Goal: Task Accomplishment & Management: Complete application form

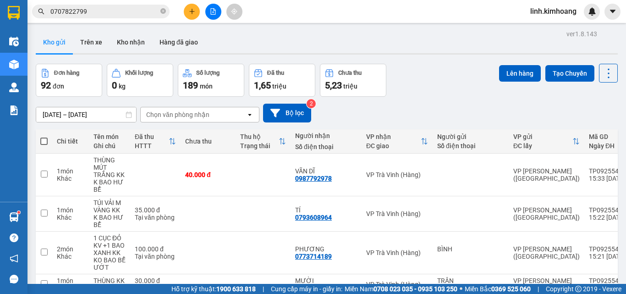
drag, startPoint x: 0, startPoint y: 0, endPoint x: 164, endPoint y: 8, distance: 163.7
click at [164, 11] on icon "close-circle" at bounding box center [162, 10] width 5 height 5
click at [133, 9] on input "text" at bounding box center [104, 11] width 108 height 10
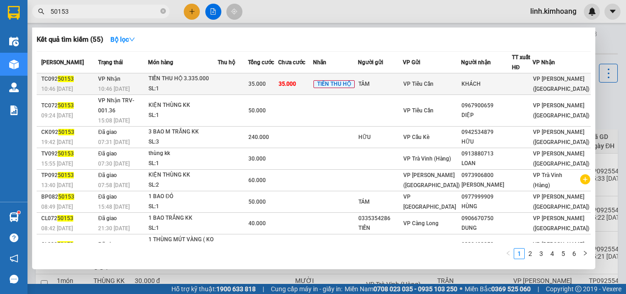
type input "50153"
click at [433, 84] on span "VP Tiểu Cần" at bounding box center [418, 84] width 30 height 6
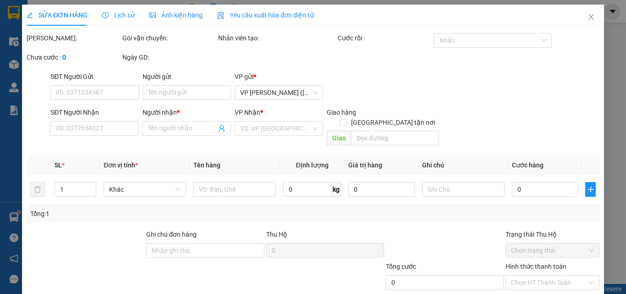
type input "TÂM"
type input "KHÁCH"
type input "35.000"
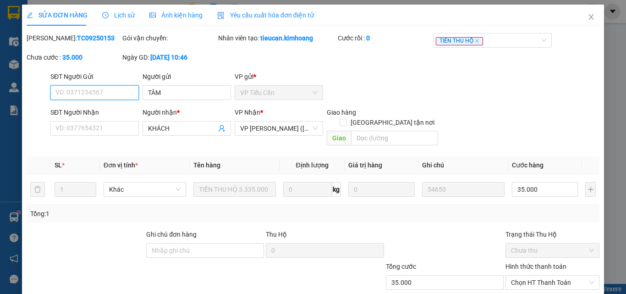
scroll to position [47, 0]
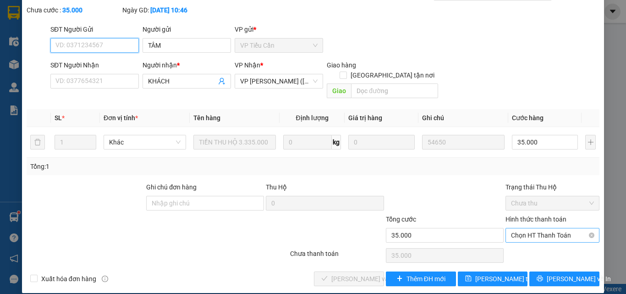
click at [525, 228] on span "Chọn HT Thanh Toán" at bounding box center [552, 235] width 83 height 14
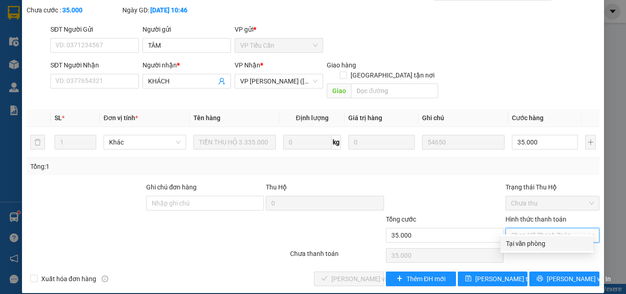
click at [523, 240] on div "Tại văn phòng" at bounding box center [547, 243] width 82 height 10
type input "0"
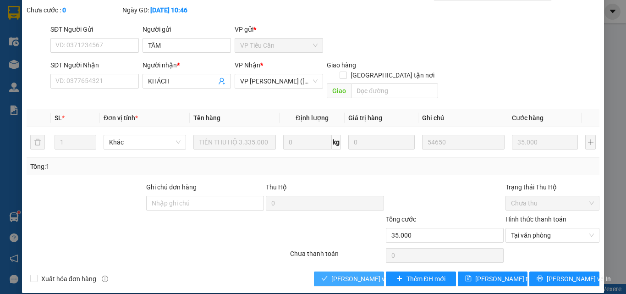
click at [343, 273] on span "[PERSON_NAME] và Giao hàng" at bounding box center [375, 278] width 88 height 10
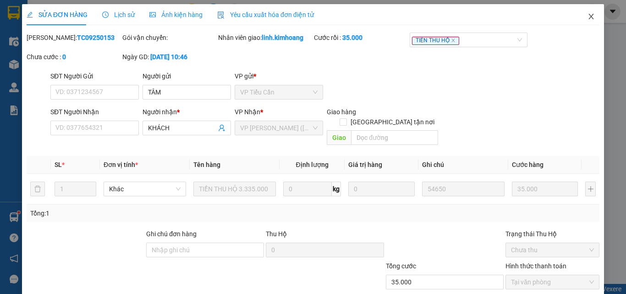
scroll to position [0, 0]
click at [587, 11] on span "Close" at bounding box center [591, 18] width 26 height 26
click at [585, 14] on div at bounding box center [591, 12] width 16 height 16
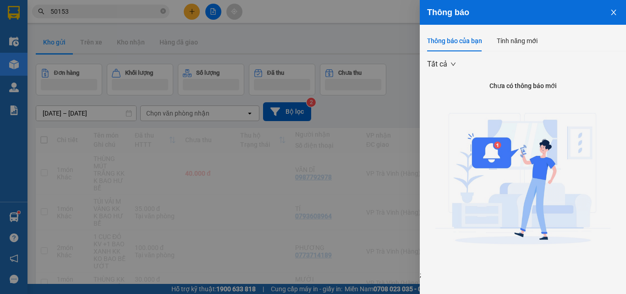
click at [261, 174] on div at bounding box center [313, 147] width 626 height 294
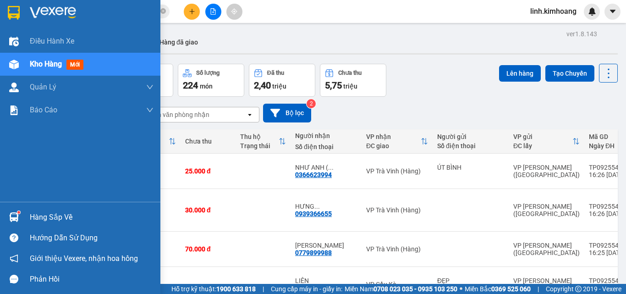
click at [49, 218] on div "Hàng sắp về" at bounding box center [92, 217] width 124 height 14
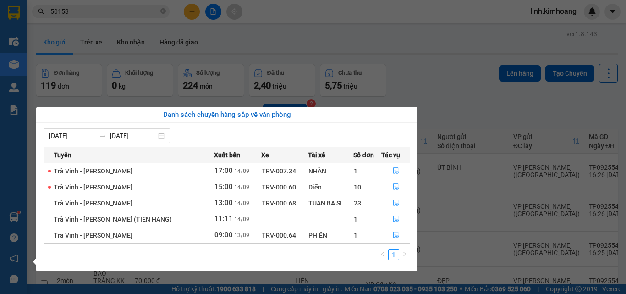
click at [442, 199] on section "Kết quả tìm kiếm ( 55 ) Bộ lọc Mã ĐH Trạng thái Món hàng Thu hộ Tổng cước Chưa …" at bounding box center [313, 147] width 626 height 294
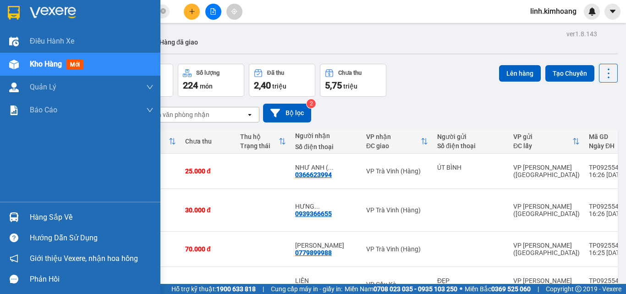
click at [41, 65] on span "Kho hàng" at bounding box center [46, 64] width 32 height 9
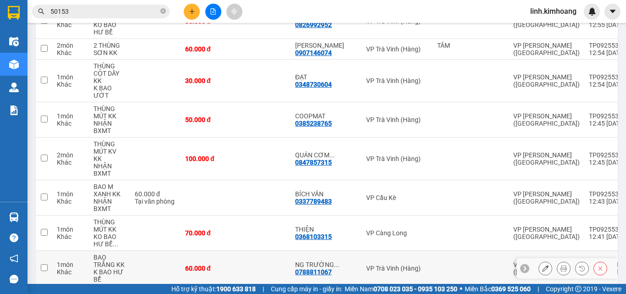
scroll to position [3335, 0]
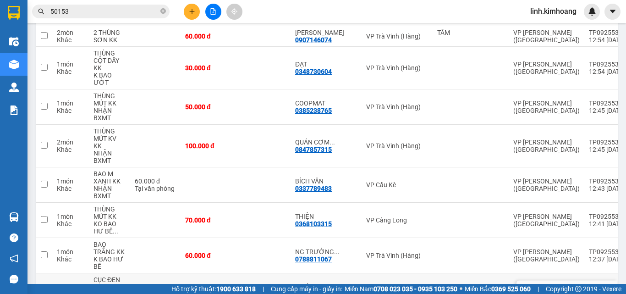
click at [236, 273] on td at bounding box center [262, 290] width 55 height 35
checkbox input "true"
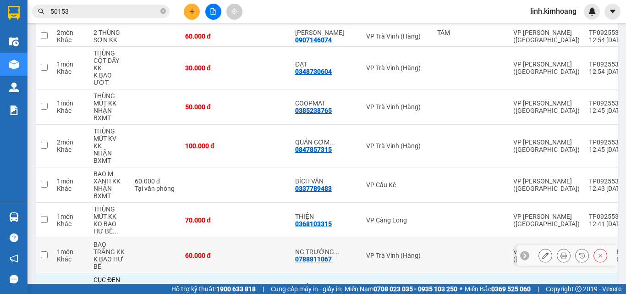
click at [234, 238] on td "60.000 đ" at bounding box center [207, 255] width 55 height 35
checkbox input "true"
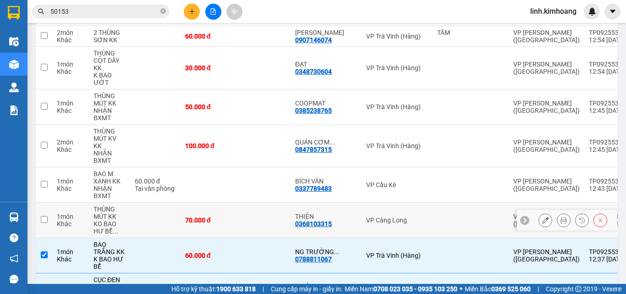
click at [227, 216] on div "70.000 đ" at bounding box center [208, 219] width 46 height 7
checkbox input "true"
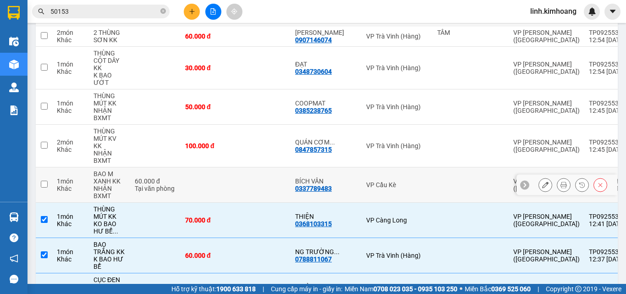
drag, startPoint x: 214, startPoint y: 115, endPoint x: 221, endPoint y: 82, distance: 34.1
click at [213, 167] on td at bounding box center [207, 184] width 55 height 35
checkbox input "true"
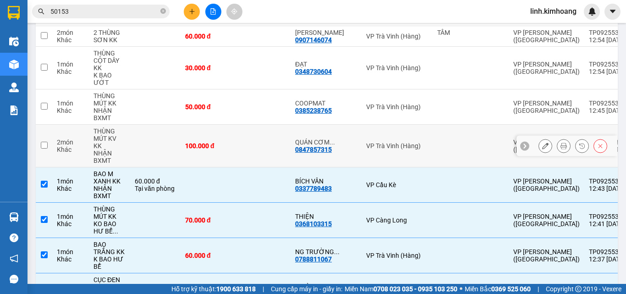
drag, startPoint x: 220, startPoint y: 81, endPoint x: 220, endPoint y: 44, distance: 37.1
click at [220, 142] on div "100.000 đ" at bounding box center [208, 145] width 46 height 7
checkbox input "true"
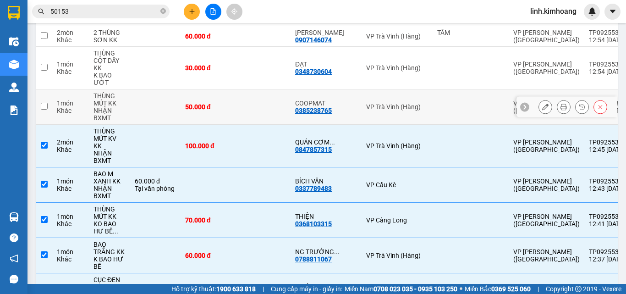
click at [220, 103] on div "50.000 đ" at bounding box center [208, 106] width 46 height 7
checkbox input "true"
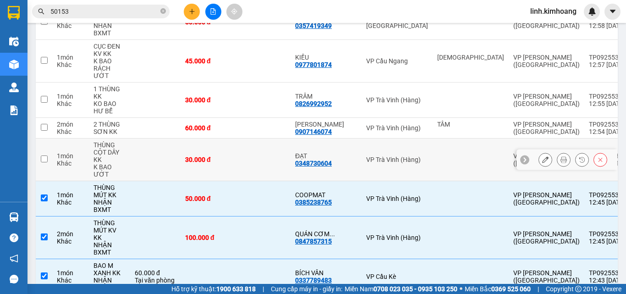
scroll to position [3198, 0]
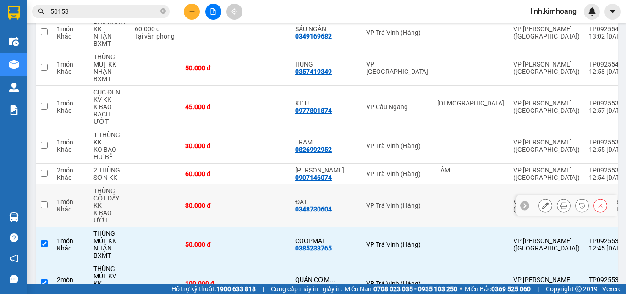
click at [244, 184] on td at bounding box center [262, 205] width 55 height 43
checkbox input "true"
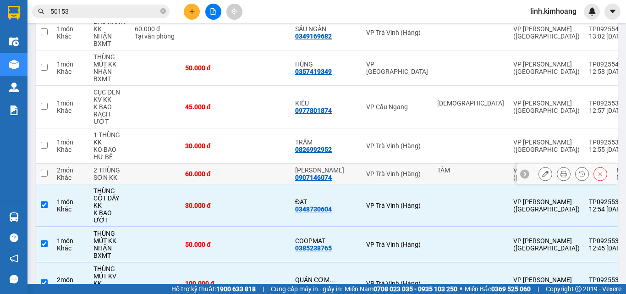
click at [235, 164] on td "60.000 đ" at bounding box center [207, 174] width 55 height 21
checkbox input "true"
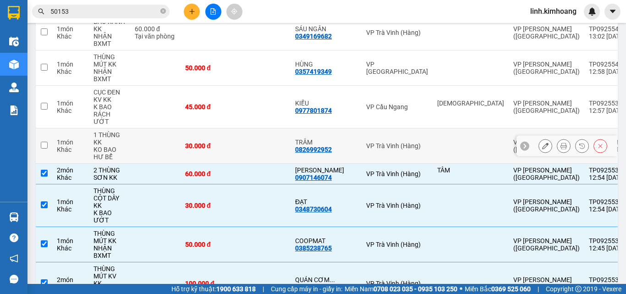
click at [233, 128] on td "30.000 đ" at bounding box center [207, 145] width 55 height 35
checkbox input "true"
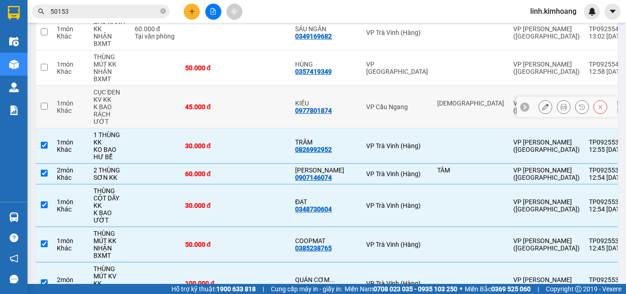
click at [234, 86] on td "45.000 đ" at bounding box center [207, 107] width 55 height 43
checkbox input "true"
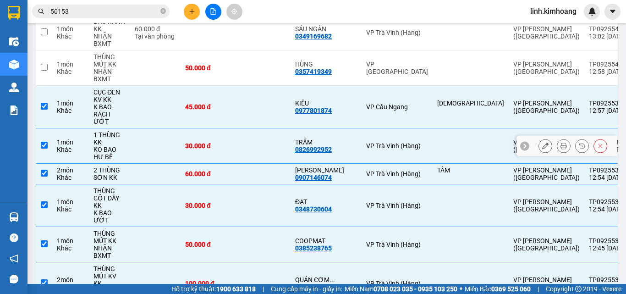
scroll to position [3060, 0]
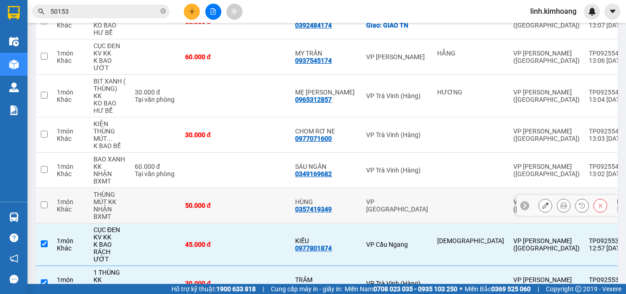
click at [233, 188] on td "50.000 đ" at bounding box center [207, 205] width 55 height 35
checkbox input "true"
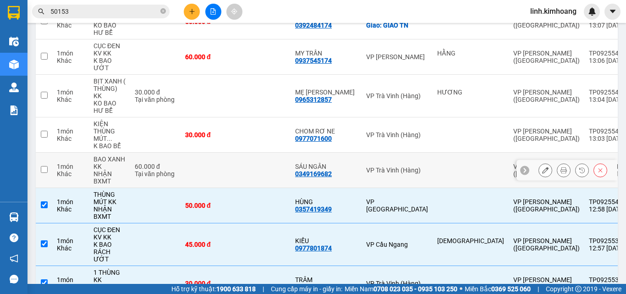
drag, startPoint x: 227, startPoint y: 106, endPoint x: 226, endPoint y: 69, distance: 37.1
click at [227, 153] on td at bounding box center [207, 170] width 55 height 35
checkbox input "true"
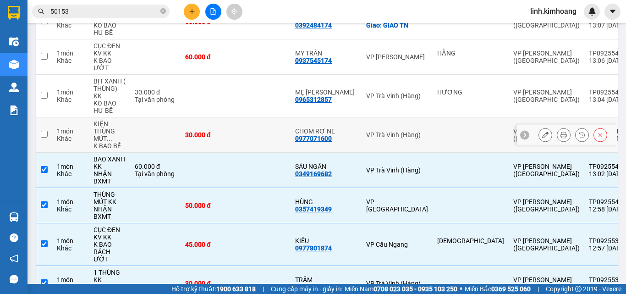
click at [226, 117] on td "30.000 đ" at bounding box center [207, 134] width 55 height 35
checkbox input "true"
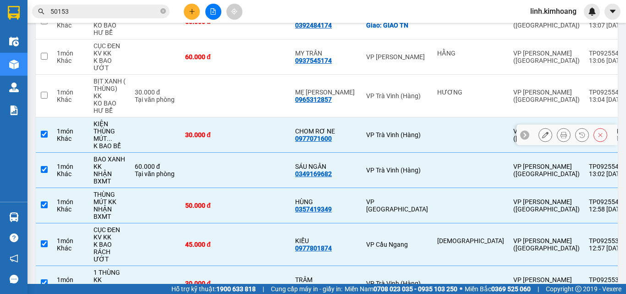
click at [226, 75] on td at bounding box center [207, 96] width 55 height 43
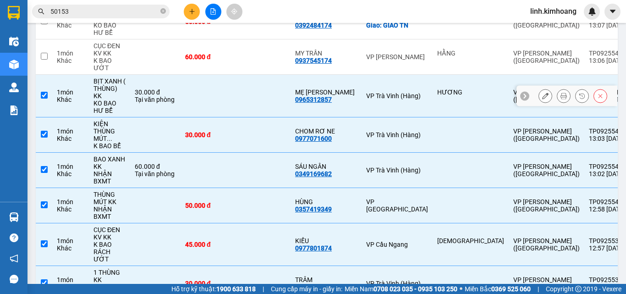
checkbox input "true"
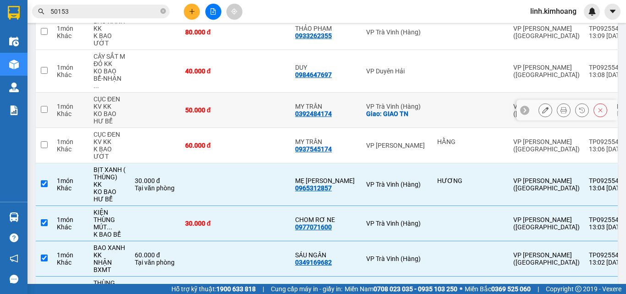
scroll to position [2969, 0]
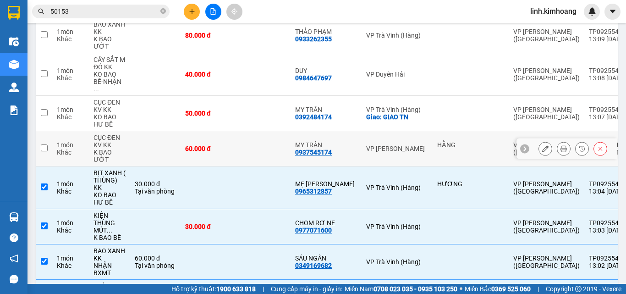
click at [218, 145] on div "60.000 đ" at bounding box center [208, 148] width 46 height 7
checkbox input "true"
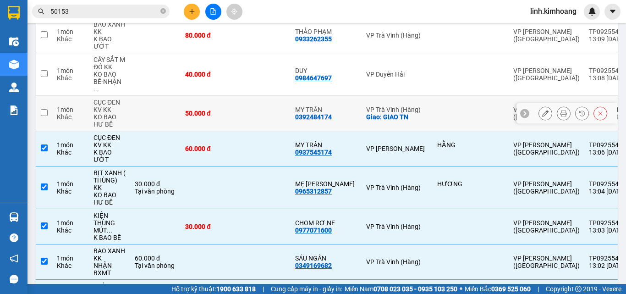
click at [207, 96] on td "50.000 đ" at bounding box center [207, 113] width 55 height 35
checkbox input "true"
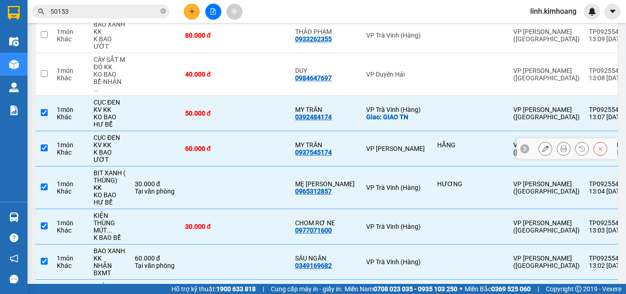
scroll to position [2877, 0]
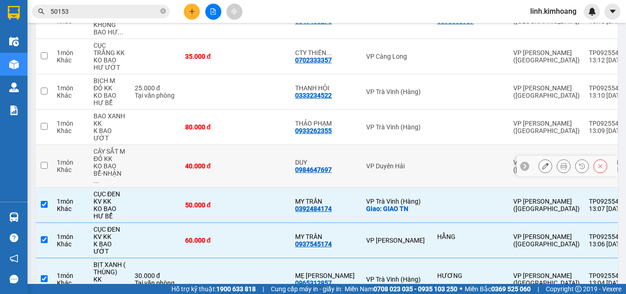
click at [220, 162] on div "40.000 đ" at bounding box center [208, 165] width 46 height 7
checkbox input "true"
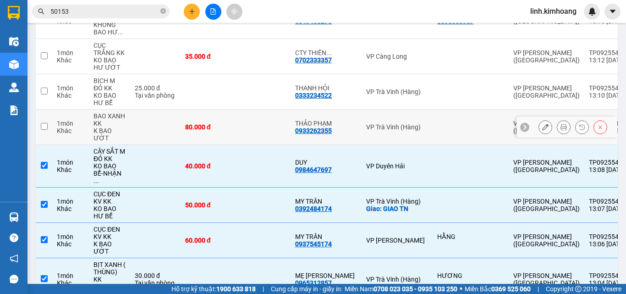
click at [230, 123] on div "80.000 đ" at bounding box center [208, 126] width 46 height 7
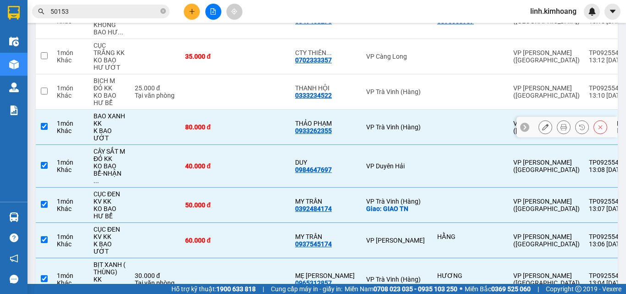
checkbox input "true"
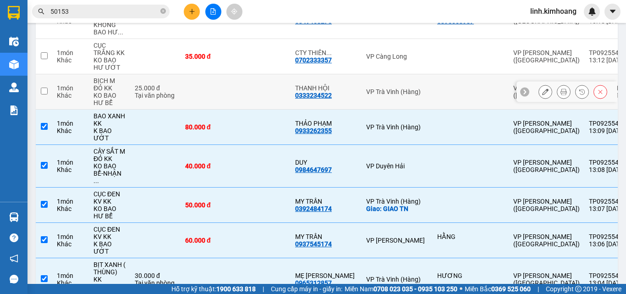
click at [228, 74] on td at bounding box center [207, 91] width 55 height 35
checkbox input "true"
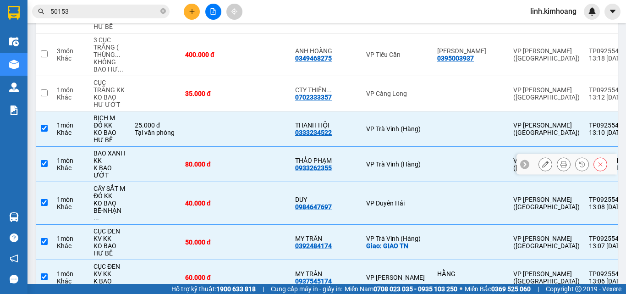
scroll to position [2831, 0]
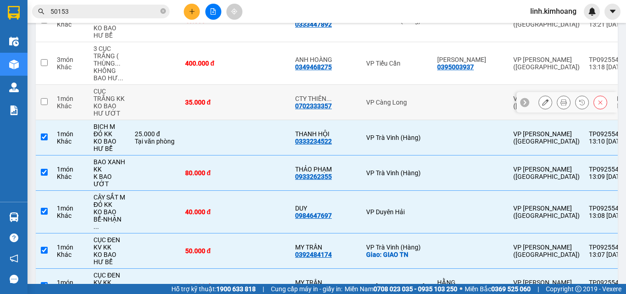
click at [226, 85] on td "35.000 đ" at bounding box center [207, 102] width 55 height 35
checkbox input "true"
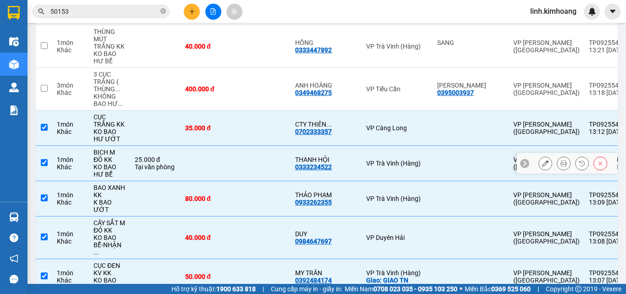
scroll to position [2740, 0]
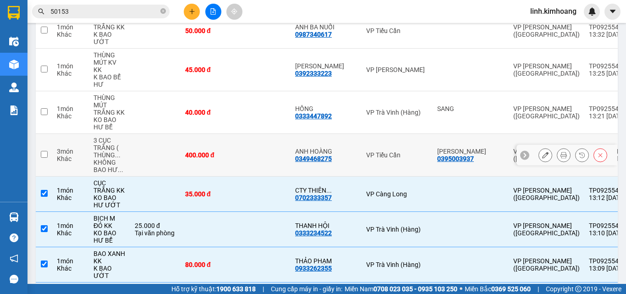
click at [234, 134] on td "400.000 đ" at bounding box center [207, 155] width 55 height 43
checkbox input "true"
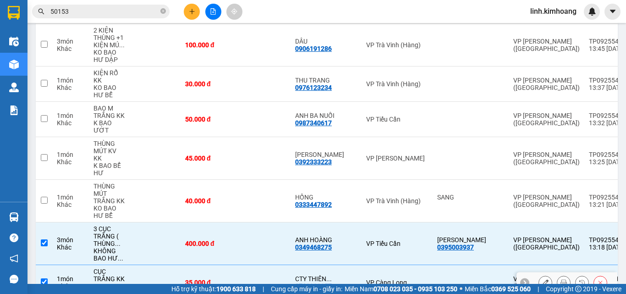
scroll to position [2648, 0]
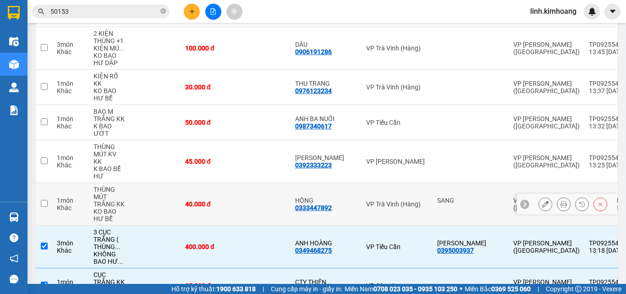
click at [253, 183] on td at bounding box center [262, 204] width 55 height 43
checkbox input "true"
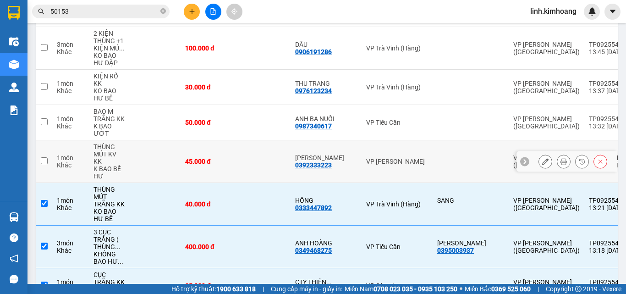
click at [252, 140] on td at bounding box center [262, 161] width 55 height 43
checkbox input "true"
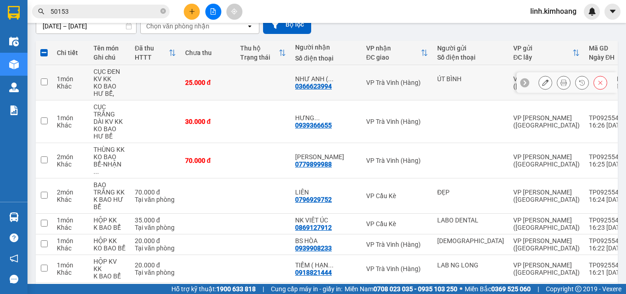
scroll to position [0, 0]
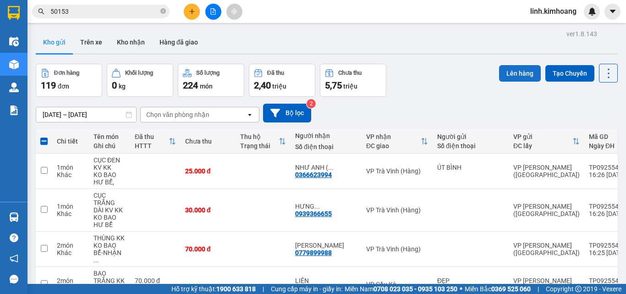
click at [506, 74] on button "Lên hàng" at bounding box center [520, 73] width 42 height 16
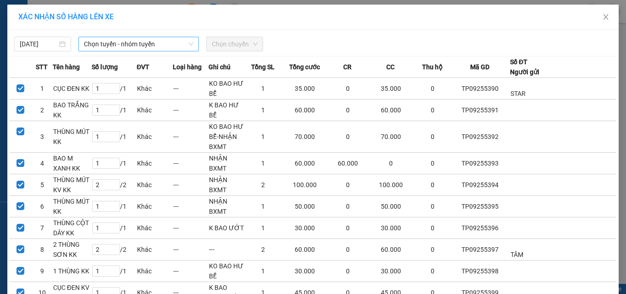
click at [126, 44] on span "Chọn tuyến - nhóm tuyến" at bounding box center [138, 44] width 109 height 14
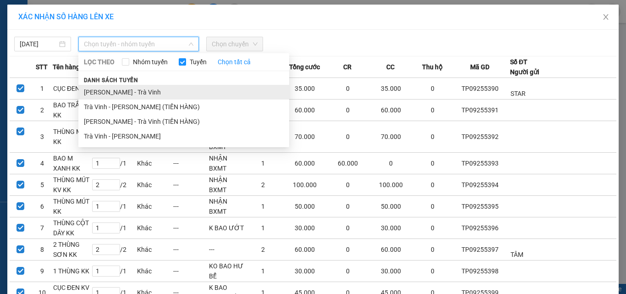
click at [142, 91] on li "[PERSON_NAME] - Trà Vinh" at bounding box center [183, 92] width 211 height 15
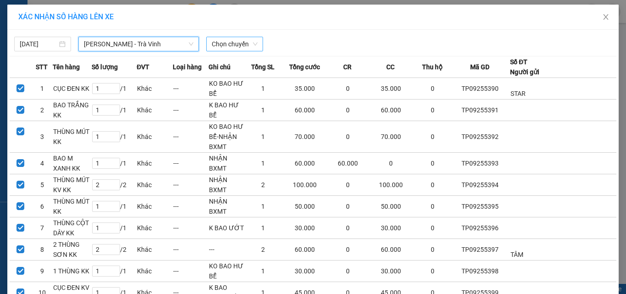
click at [235, 46] on span "Chọn chuyến" at bounding box center [235, 44] width 46 height 14
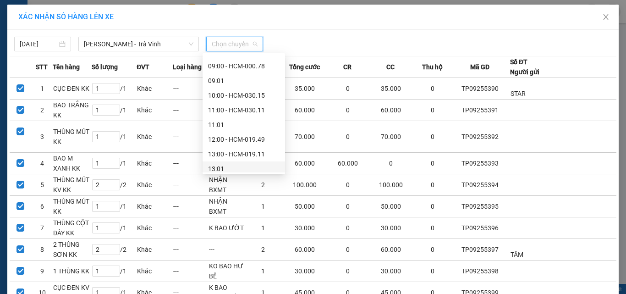
scroll to position [137, 0]
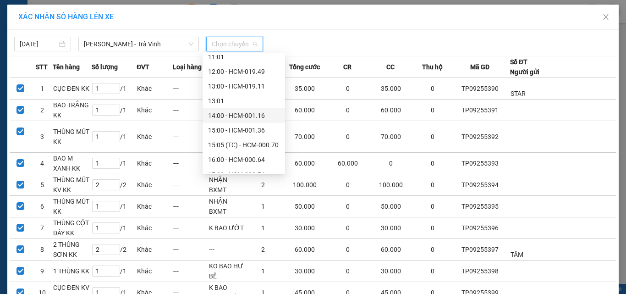
click at [232, 115] on div "14:00 - HCM-001.16" at bounding box center [243, 115] width 71 height 10
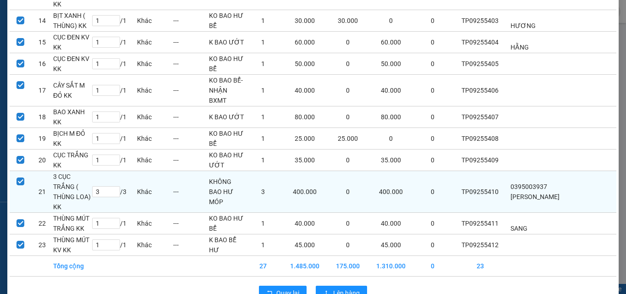
scroll to position [376, 0]
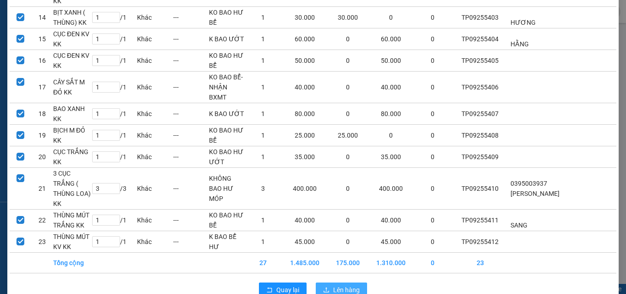
click at [340, 284] on span "Lên hàng" at bounding box center [346, 289] width 27 height 10
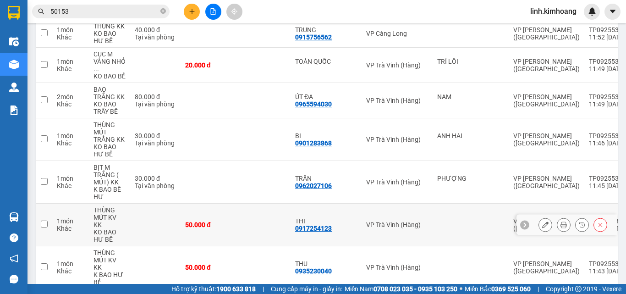
scroll to position [3179, 0]
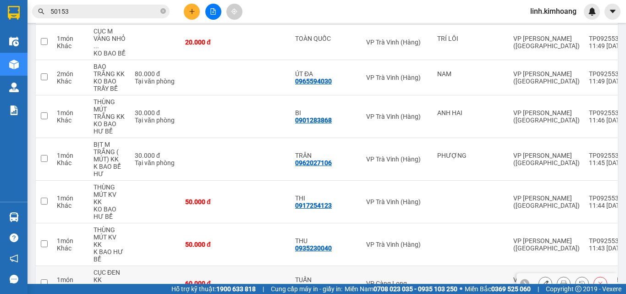
click at [233, 266] on td "60.000 đ" at bounding box center [207, 283] width 55 height 35
checkbox input "true"
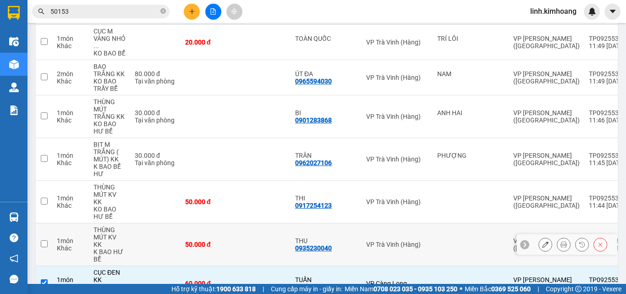
click at [225, 240] on div "50.000 đ" at bounding box center [208, 243] width 46 height 7
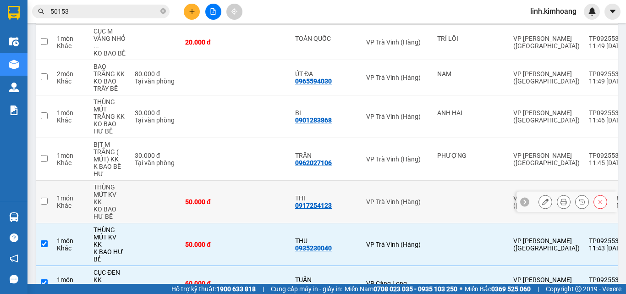
checkbox input "true"
drag, startPoint x: 225, startPoint y: 146, endPoint x: 225, endPoint y: 131, distance: 14.2
click at [225, 198] on div "50.000 đ" at bounding box center [208, 201] width 46 height 7
checkbox input "true"
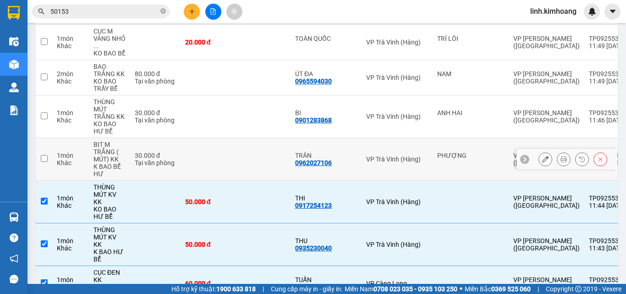
click at [224, 138] on td at bounding box center [207, 159] width 55 height 43
checkbox input "true"
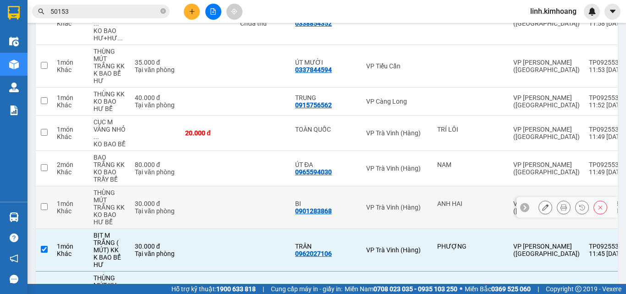
scroll to position [3088, 0]
click at [240, 187] on td at bounding box center [262, 208] width 55 height 43
checkbox input "true"
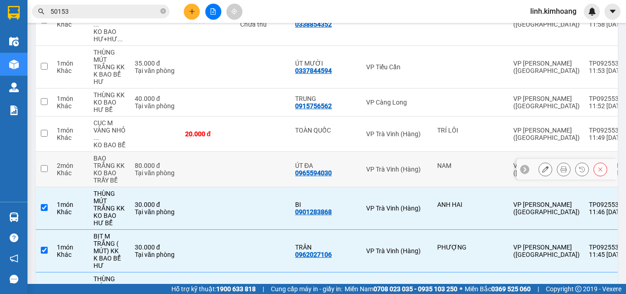
click at [240, 152] on td at bounding box center [262, 169] width 55 height 35
checkbox input "true"
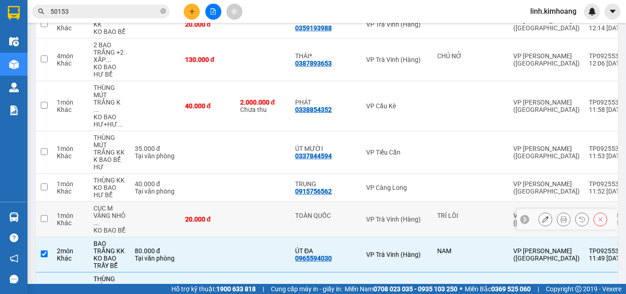
scroll to position [2996, 0]
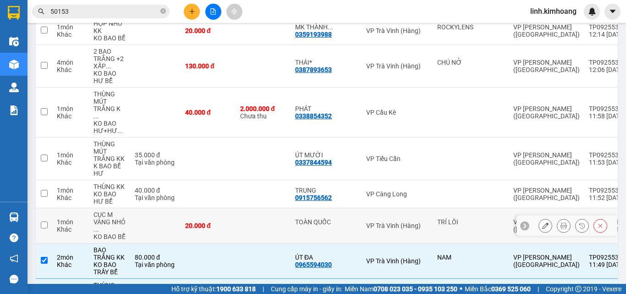
click at [251, 208] on td at bounding box center [262, 225] width 55 height 35
checkbox input "true"
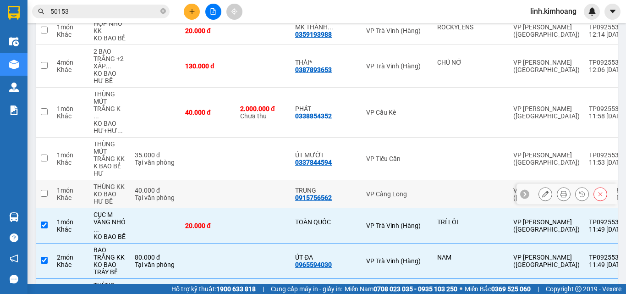
click at [247, 180] on td at bounding box center [262, 194] width 55 height 28
checkbox input "true"
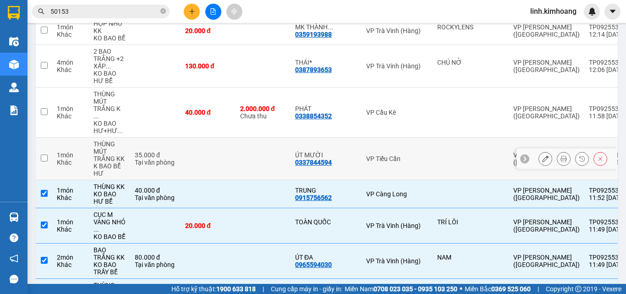
click at [242, 137] on td at bounding box center [262, 158] width 55 height 43
checkbox input "true"
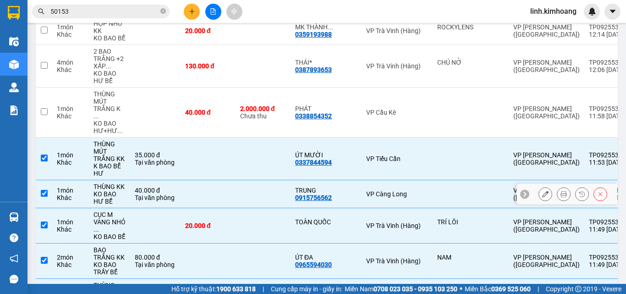
scroll to position [2905, 0]
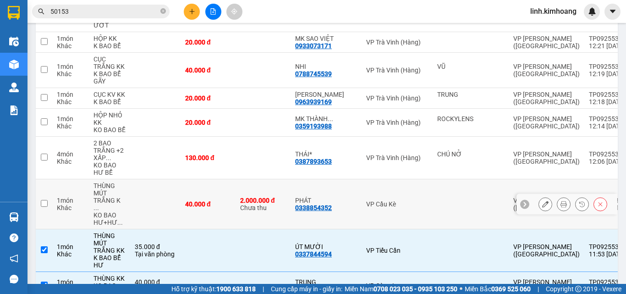
click at [223, 179] on td "40.000 đ" at bounding box center [207, 204] width 55 height 50
checkbox input "true"
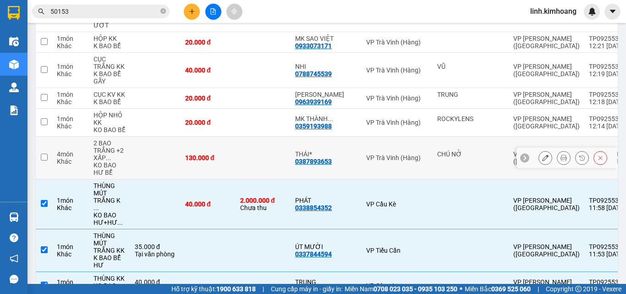
click at [221, 136] on td "130.000 đ" at bounding box center [207, 157] width 55 height 43
checkbox input "true"
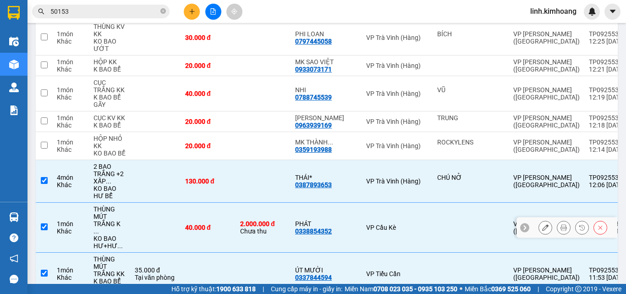
scroll to position [2859, 0]
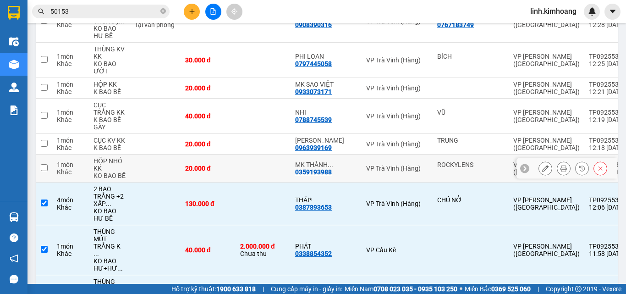
click at [209, 164] on div "20.000 đ" at bounding box center [208, 167] width 46 height 7
checkbox input "true"
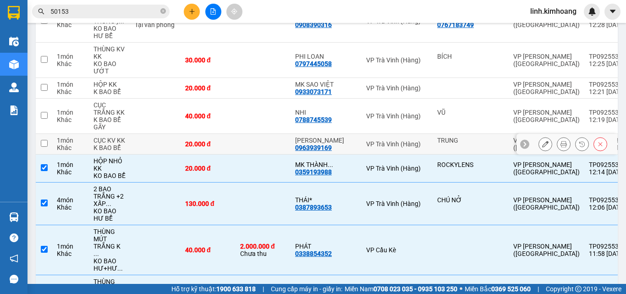
click at [223, 140] on div "20.000 đ" at bounding box center [208, 143] width 46 height 7
checkbox input "true"
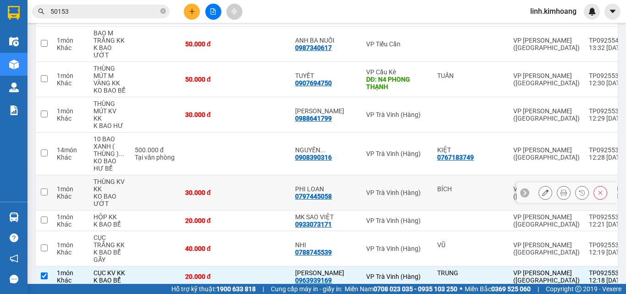
scroll to position [2721, 0]
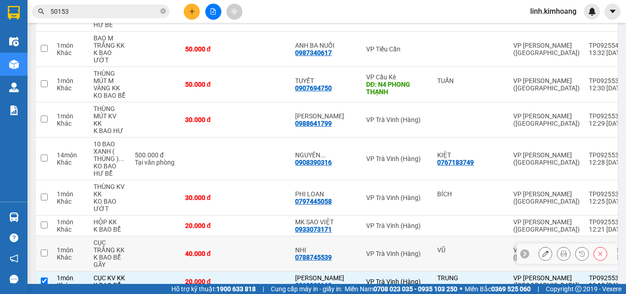
click at [227, 250] on div "40.000 đ" at bounding box center [208, 253] width 46 height 7
checkbox input "true"
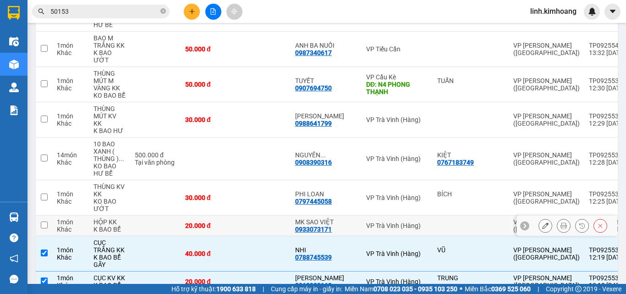
click at [220, 222] on div "20.000 đ" at bounding box center [208, 225] width 46 height 7
checkbox input "true"
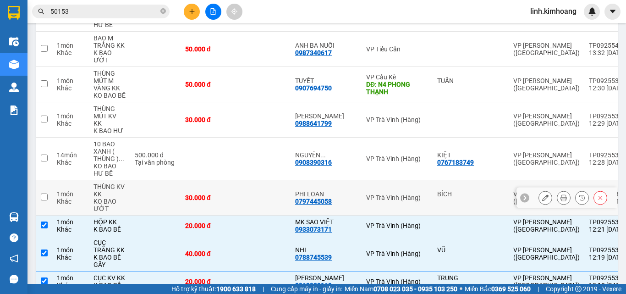
click at [216, 194] on div "30.000 đ" at bounding box center [208, 197] width 46 height 7
checkbox input "true"
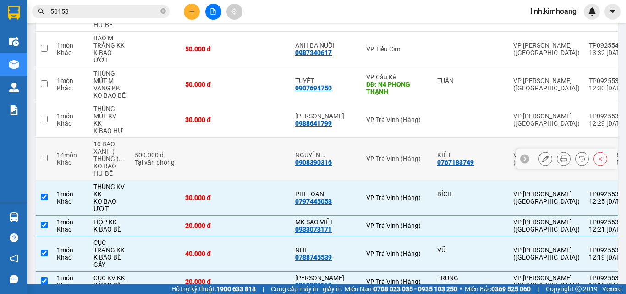
click at [217, 137] on td at bounding box center [207, 158] width 55 height 43
checkbox input "true"
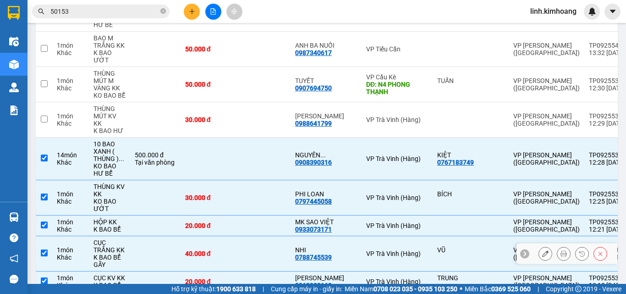
scroll to position [2676, 0]
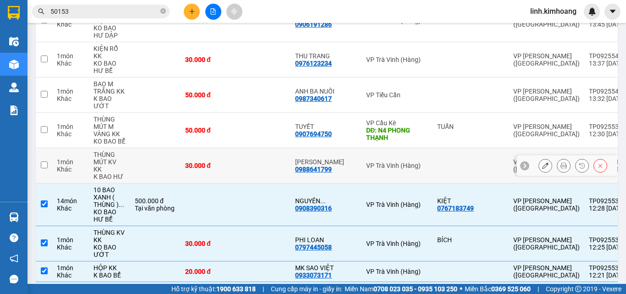
click at [228, 148] on td "30.000 đ" at bounding box center [207, 165] width 55 height 35
checkbox input "true"
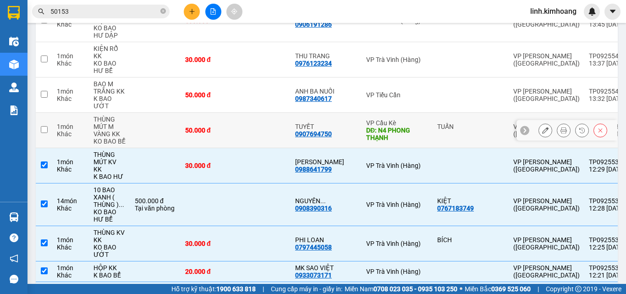
click at [232, 113] on td "50.000 đ" at bounding box center [207, 130] width 55 height 35
checkbox input "true"
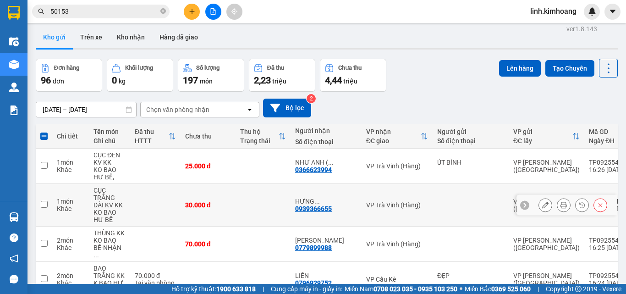
scroll to position [0, 0]
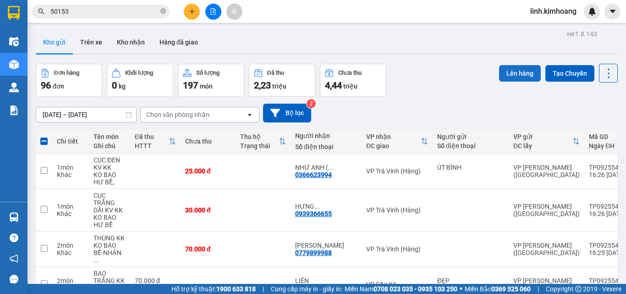
click at [499, 76] on button "Lên hàng" at bounding box center [520, 73] width 42 height 16
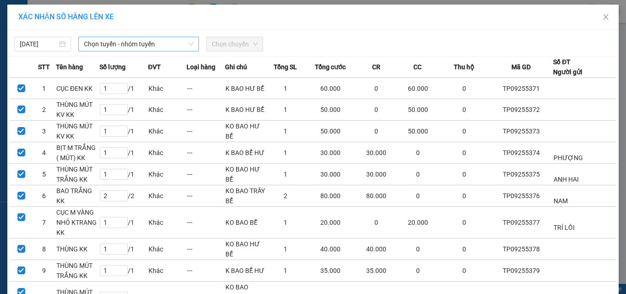
click at [175, 41] on span "Chọn tuyến - nhóm tuyến" at bounding box center [138, 44] width 109 height 14
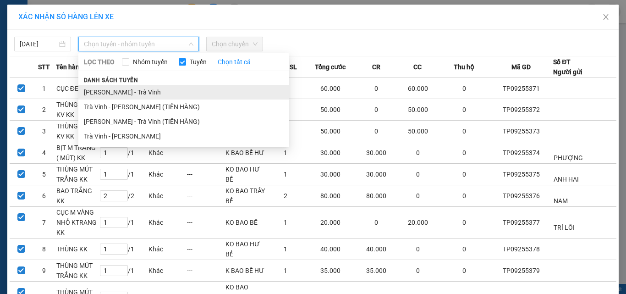
click at [134, 90] on li "[PERSON_NAME] - Trà Vinh" at bounding box center [183, 92] width 211 height 15
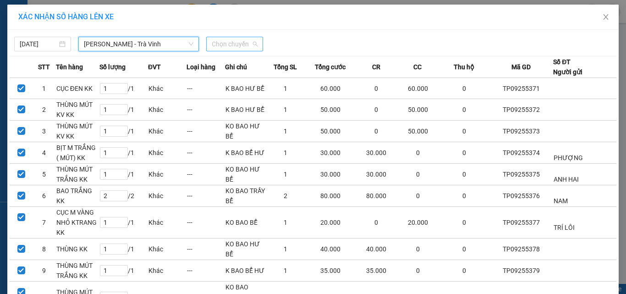
click at [225, 41] on span "Chọn chuyến" at bounding box center [235, 44] width 46 height 14
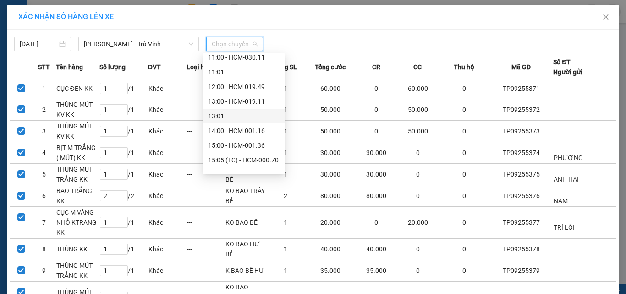
scroll to position [137, 0]
click at [239, 115] on div "14:00 - HCM-001.16" at bounding box center [243, 115] width 71 height 10
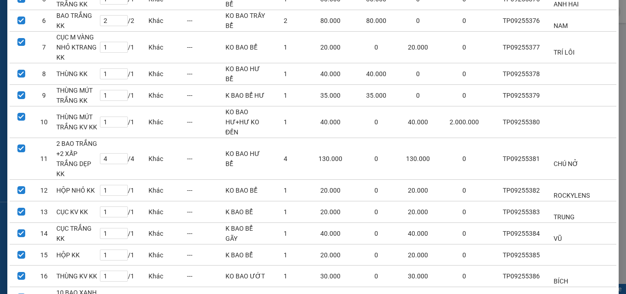
scroll to position [311, 0]
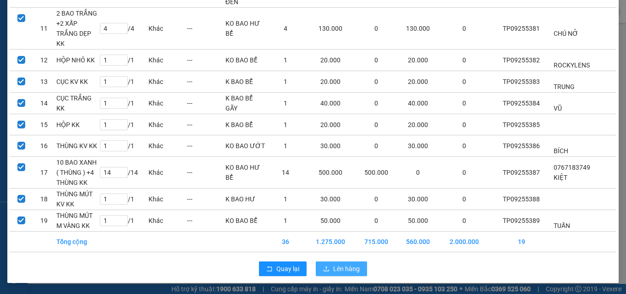
click at [333, 267] on span "Lên hàng" at bounding box center [346, 268] width 27 height 10
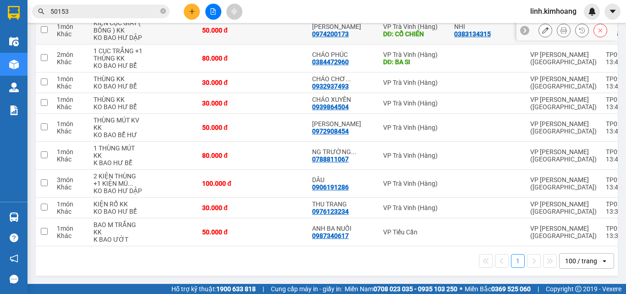
scroll to position [2537, 0]
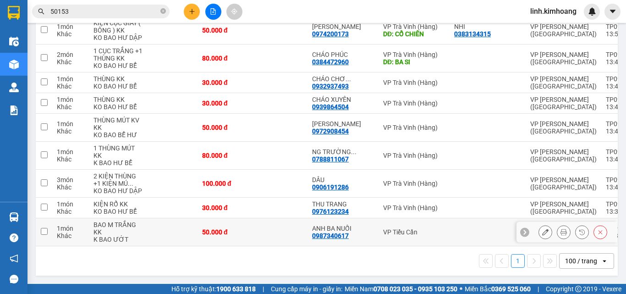
click at [252, 218] on td at bounding box center [279, 232] width 55 height 28
checkbox input "true"
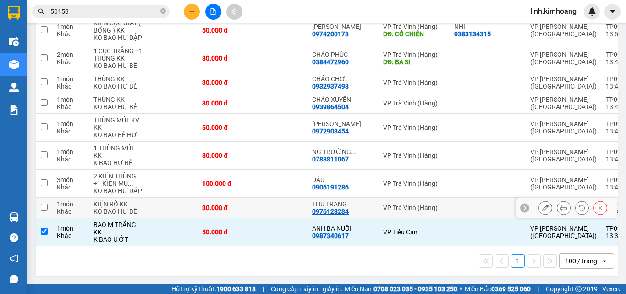
click at [230, 197] on td "30.000 đ" at bounding box center [224, 207] width 55 height 21
checkbox input "true"
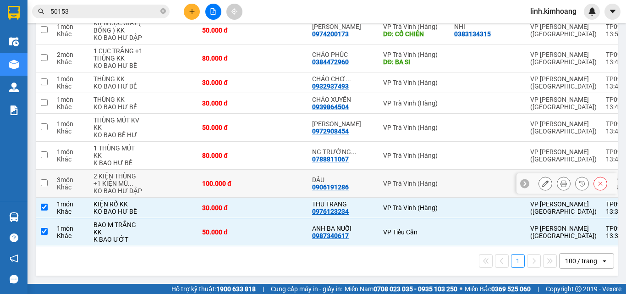
click at [229, 169] on td "100.000 đ" at bounding box center [224, 183] width 55 height 28
checkbox input "true"
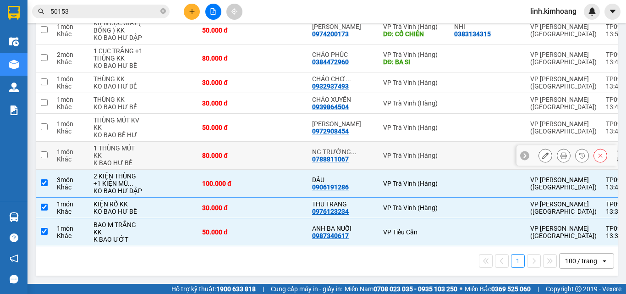
click at [228, 152] on div "80.000 đ" at bounding box center [225, 155] width 46 height 7
checkbox input "true"
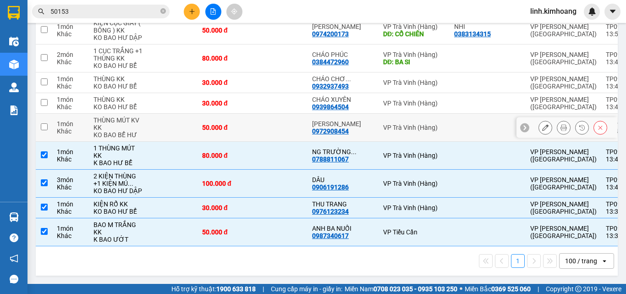
click at [230, 114] on td "50.000 đ" at bounding box center [224, 128] width 55 height 28
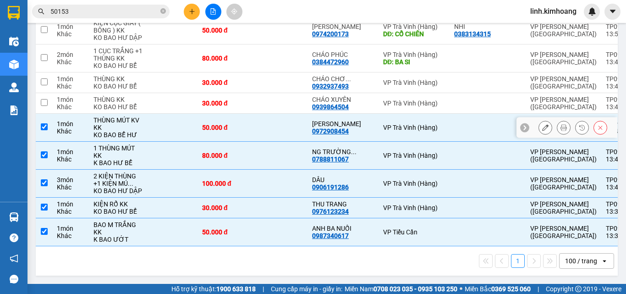
checkbox input "true"
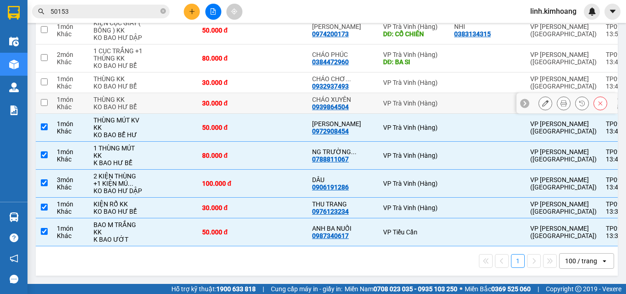
scroll to position [2400, 0]
drag, startPoint x: 233, startPoint y: 173, endPoint x: 228, endPoint y: 134, distance: 38.7
click at [233, 114] on td "30.000 đ" at bounding box center [224, 103] width 55 height 21
checkbox input "true"
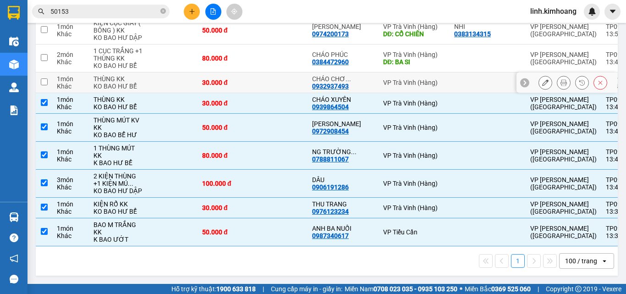
click at [228, 93] on td "30.000 đ" at bounding box center [224, 82] width 55 height 21
checkbox input "true"
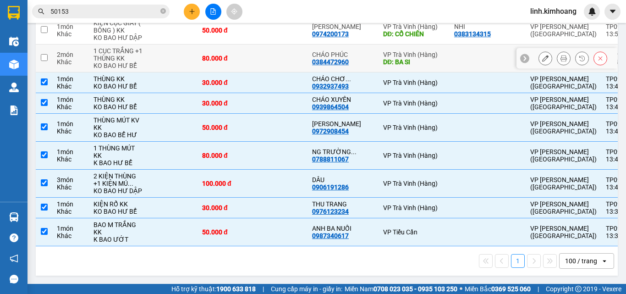
drag, startPoint x: 226, startPoint y: 111, endPoint x: 230, endPoint y: 67, distance: 44.6
click at [227, 72] on td "80.000 đ" at bounding box center [224, 58] width 55 height 28
checkbox input "true"
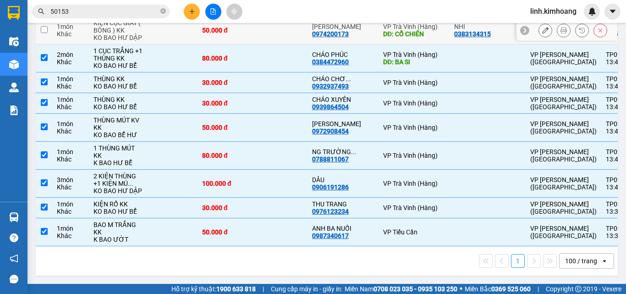
click at [230, 34] on div "50.000 đ" at bounding box center [225, 30] width 46 height 7
checkbox input "true"
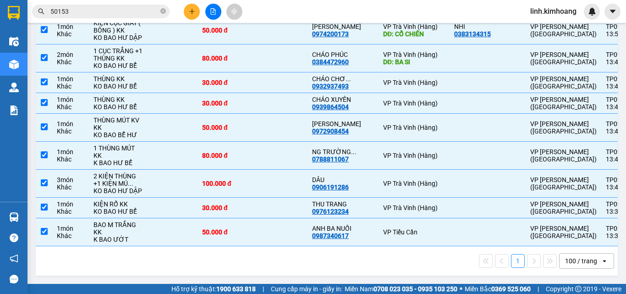
scroll to position [2217, 0]
click at [215, 16] on td at bounding box center [224, 3] width 55 height 28
checkbox input "true"
drag, startPoint x: 216, startPoint y: 181, endPoint x: 218, endPoint y: 151, distance: 30.3
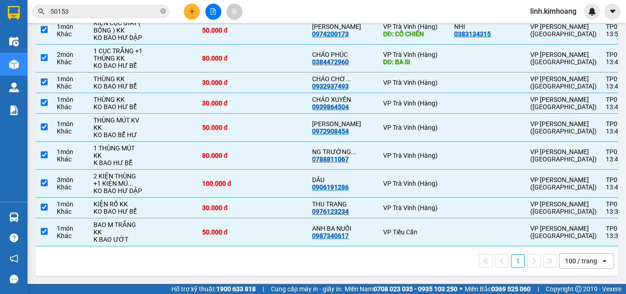
checkbox input "true"
drag, startPoint x: 218, startPoint y: 146, endPoint x: 219, endPoint y: 124, distance: 22.0
checkbox input "true"
drag, startPoint x: 219, startPoint y: 114, endPoint x: 221, endPoint y: 83, distance: 31.2
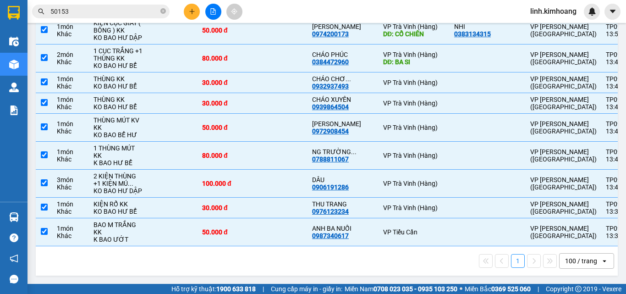
checkbox input "true"
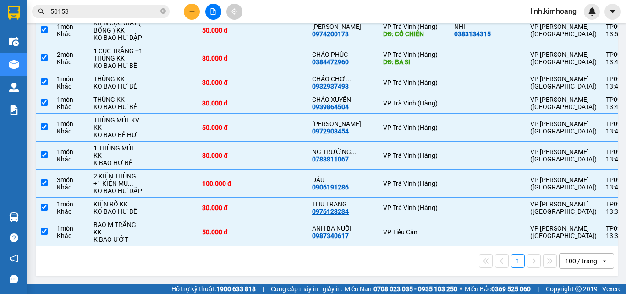
drag, startPoint x: 225, startPoint y: 145, endPoint x: 223, endPoint y: 116, distance: 28.9
checkbox input "true"
drag, startPoint x: 222, startPoint y: 107, endPoint x: 224, endPoint y: 88, distance: 19.3
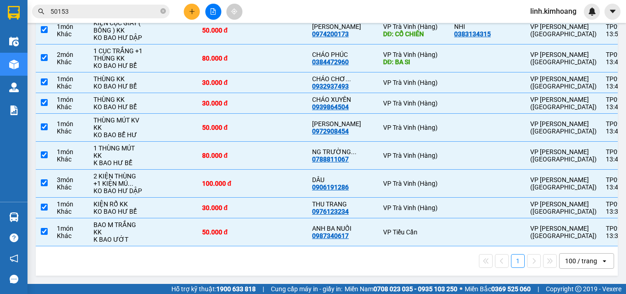
checkbox input "true"
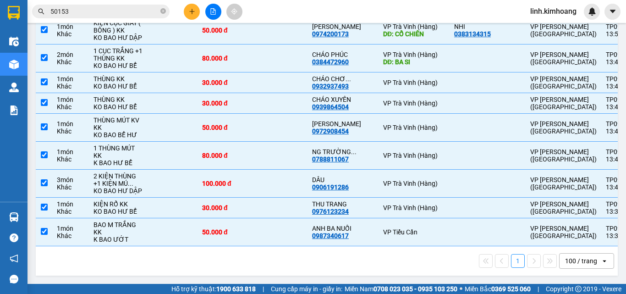
checkbox input "true"
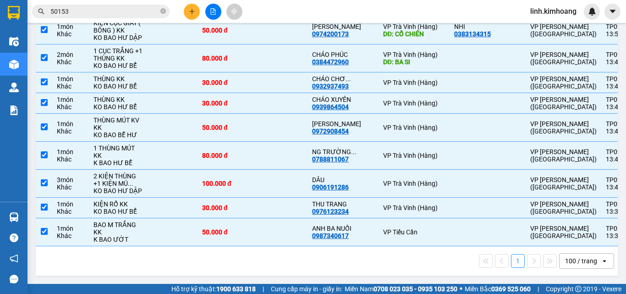
checkbox input "true"
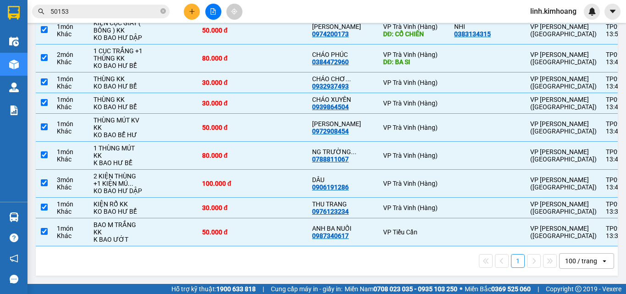
scroll to position [1850, 0]
drag, startPoint x: 233, startPoint y: 151, endPoint x: 224, endPoint y: 131, distance: 21.3
checkbox input "true"
drag, startPoint x: 222, startPoint y: 123, endPoint x: 220, endPoint y: 109, distance: 13.8
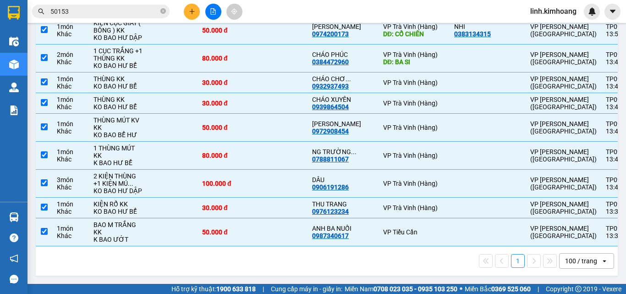
checkbox input "true"
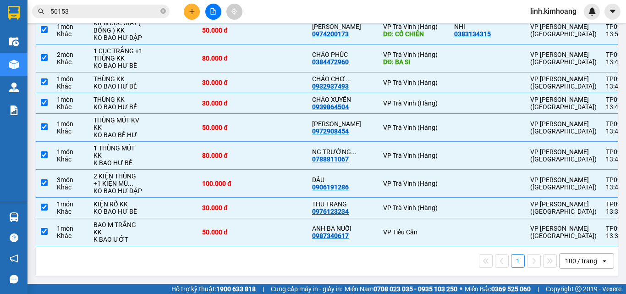
checkbox input "true"
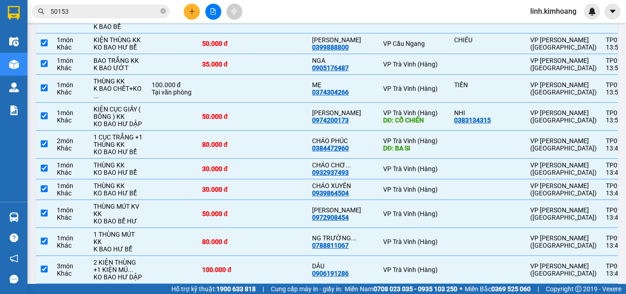
checkbox input "true"
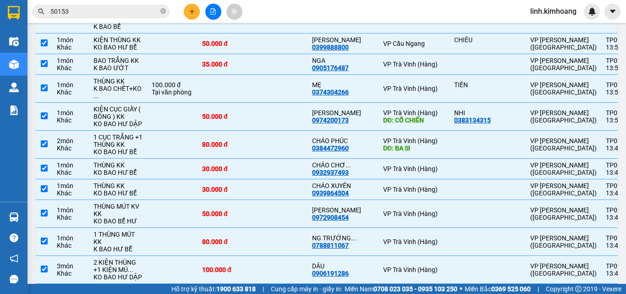
checkbox input "true"
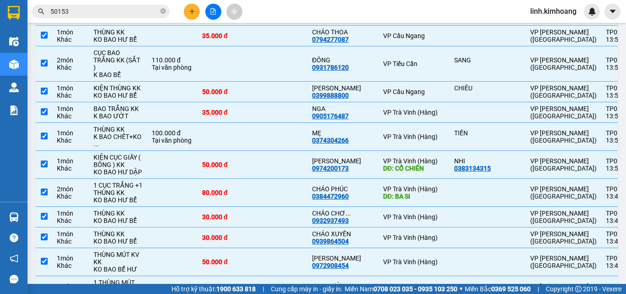
scroll to position [1667, 0]
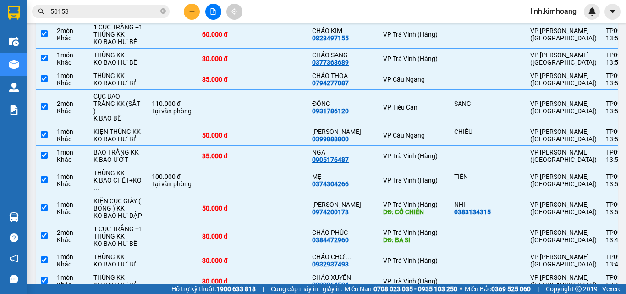
checkbox input "true"
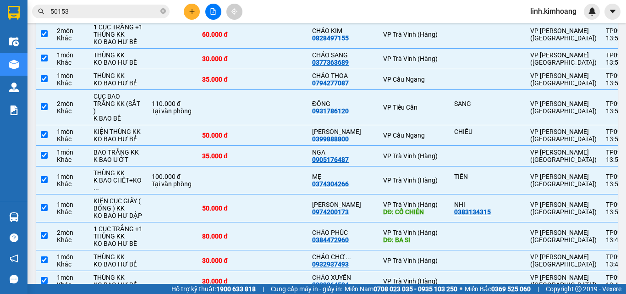
checkbox input "true"
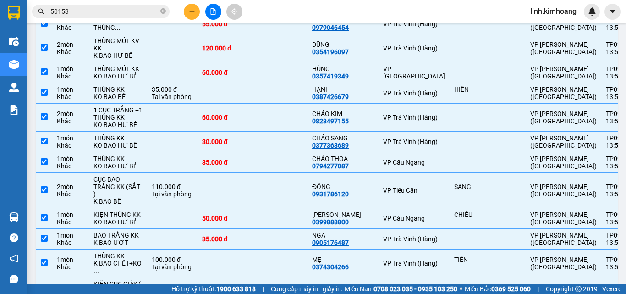
scroll to position [1576, 0]
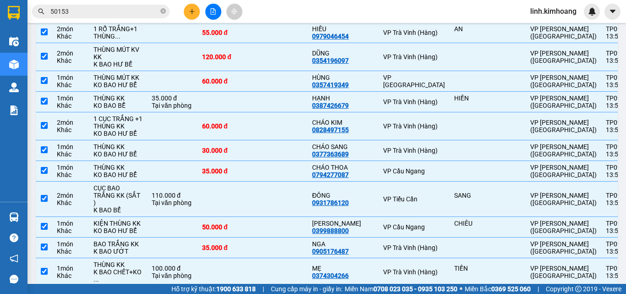
drag, startPoint x: 236, startPoint y: 98, endPoint x: 236, endPoint y: 93, distance: 5.5
checkbox input "true"
drag, startPoint x: 236, startPoint y: 69, endPoint x: 236, endPoint y: 39, distance: 29.8
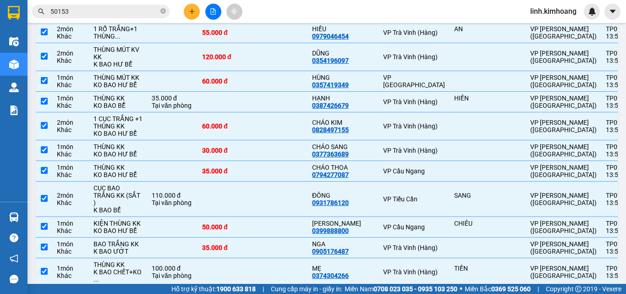
checkbox input "true"
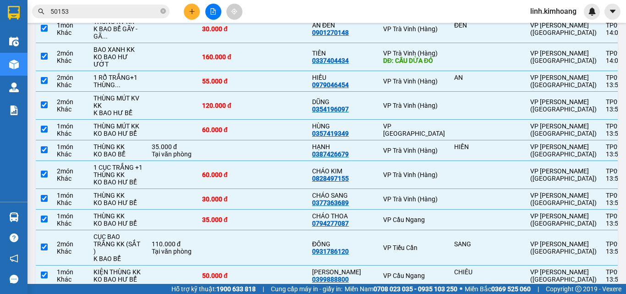
scroll to position [1484, 0]
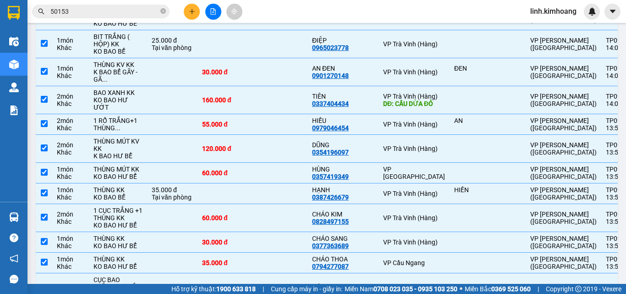
checkbox input "true"
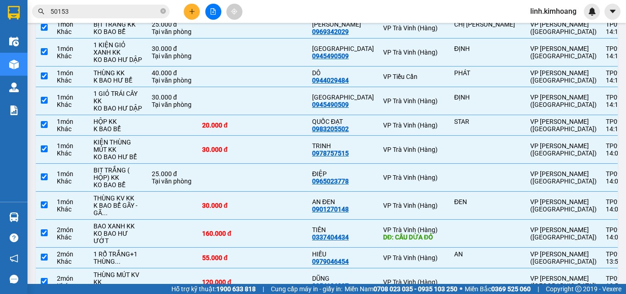
scroll to position [1347, 0]
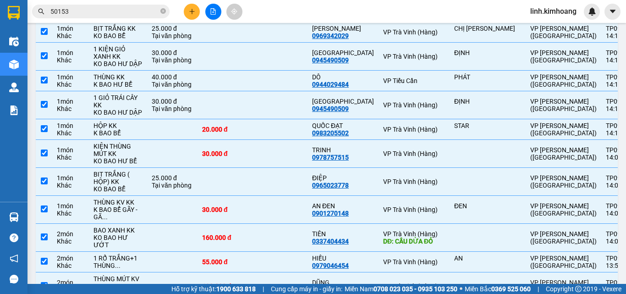
checkbox input "true"
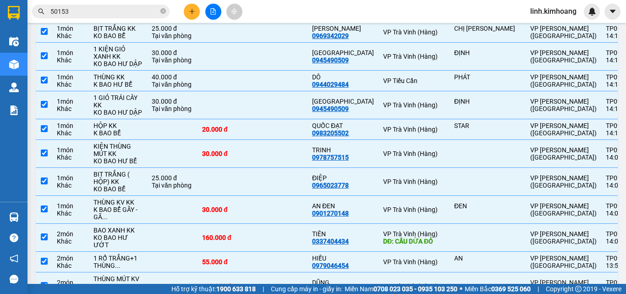
checkbox input "true"
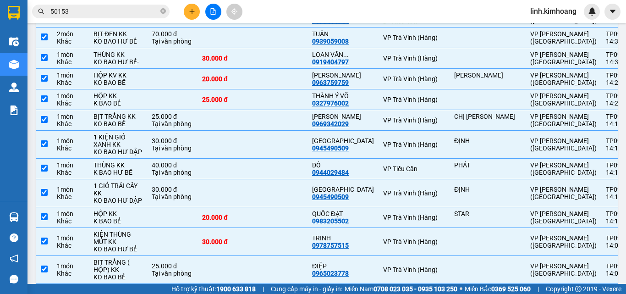
scroll to position [1255, 0]
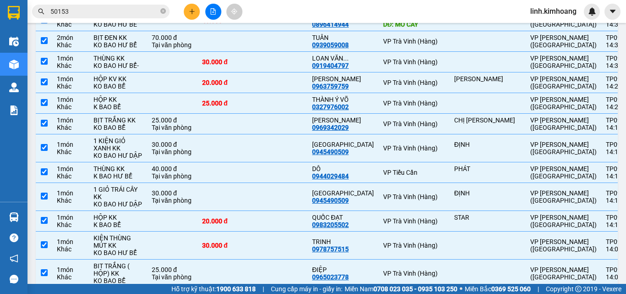
checkbox input "false"
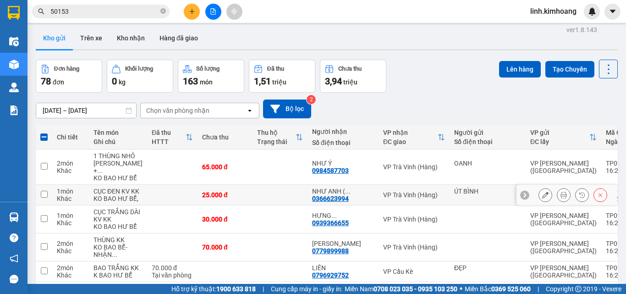
scroll to position [0, 0]
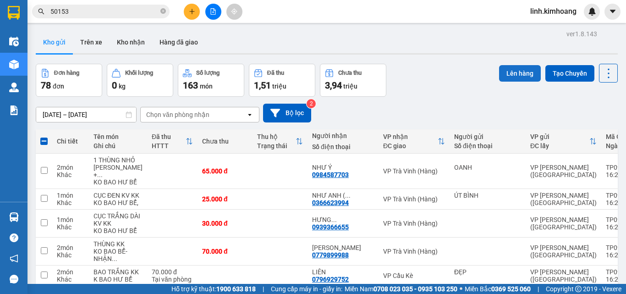
click at [500, 71] on button "Lên hàng" at bounding box center [520, 73] width 42 height 16
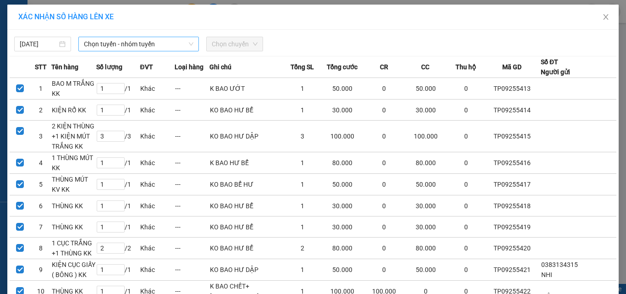
click at [121, 43] on span "Chọn tuyến - nhóm tuyến" at bounding box center [138, 44] width 109 height 14
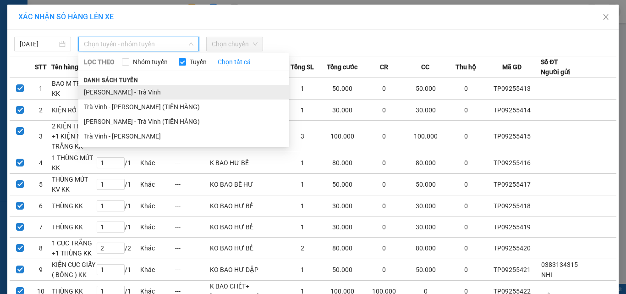
click at [109, 91] on li "[PERSON_NAME] - Trà Vinh" at bounding box center [183, 92] width 211 height 15
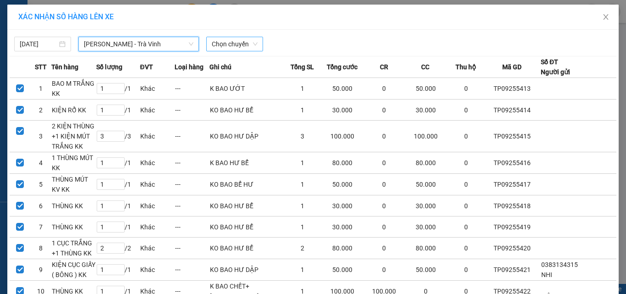
click at [213, 40] on span "Chọn chuyến" at bounding box center [235, 44] width 46 height 14
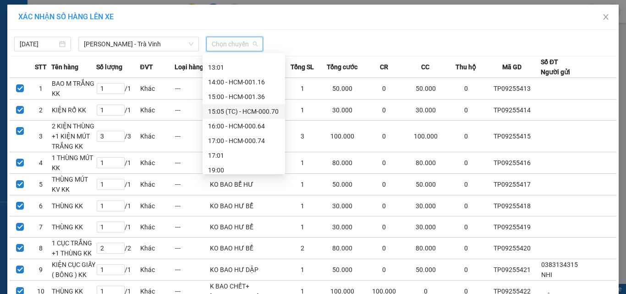
scroll to position [183, 0]
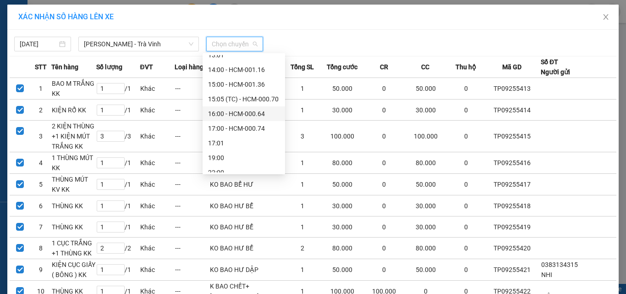
click at [242, 109] on div "16:00 - HCM-000.64" at bounding box center [243, 114] width 71 height 10
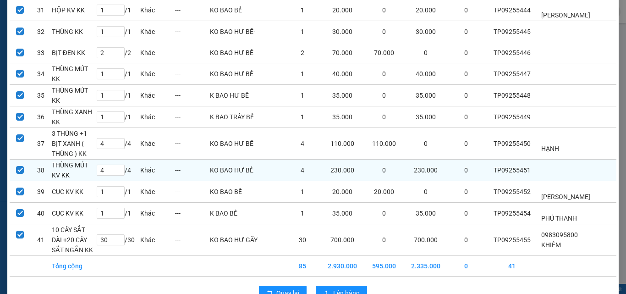
scroll to position [769, 0]
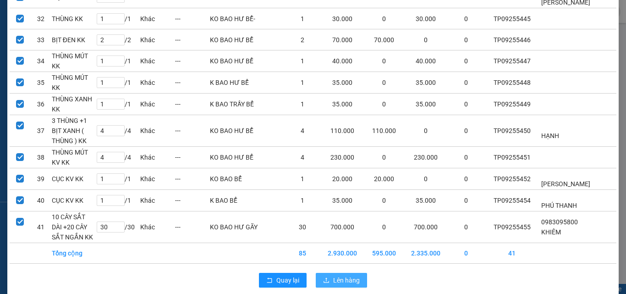
click at [341, 275] on span "Lên hàng" at bounding box center [346, 280] width 27 height 10
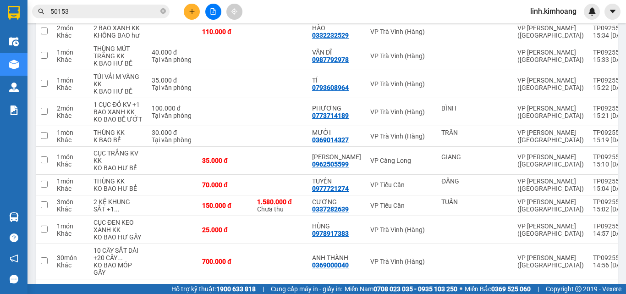
scroll to position [538, 0]
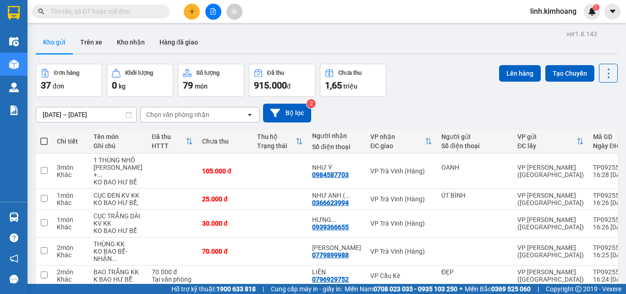
click at [44, 142] on span at bounding box center [43, 140] width 7 height 7
click at [44, 136] on input "checkbox" at bounding box center [44, 136] width 0 height 0
checkbox input "true"
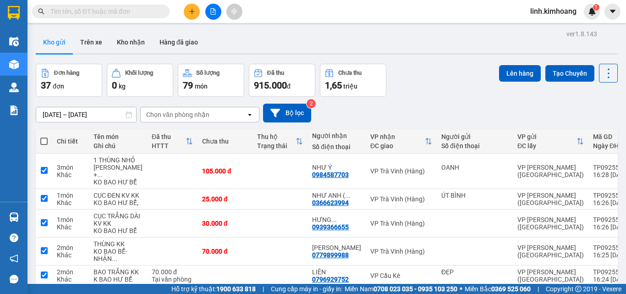
checkbox input "true"
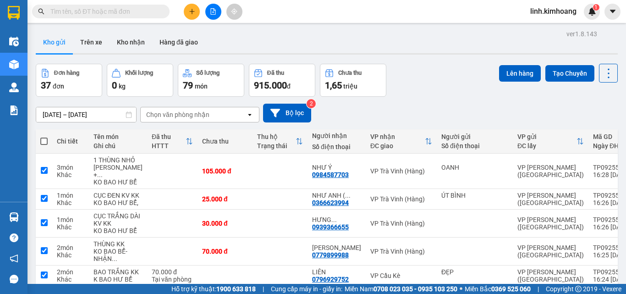
checkbox input "true"
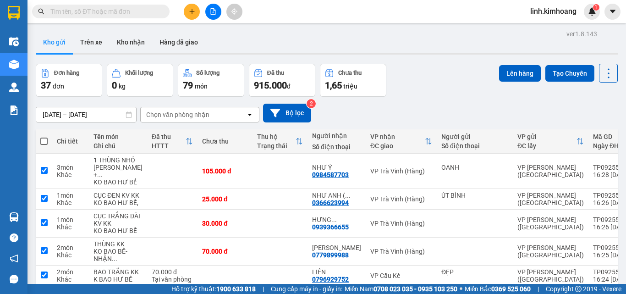
checkbox input "true"
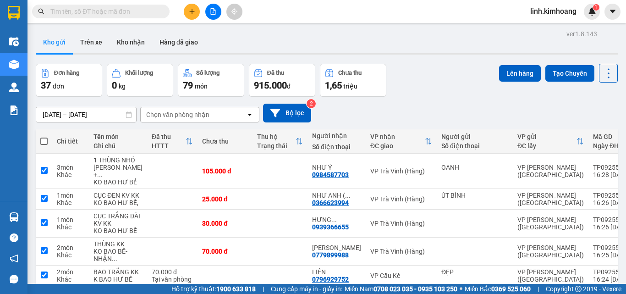
checkbox input "true"
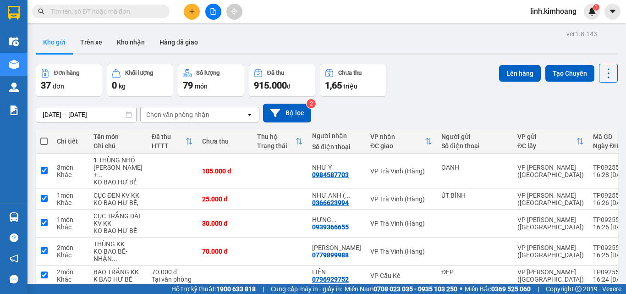
checkbox input "true"
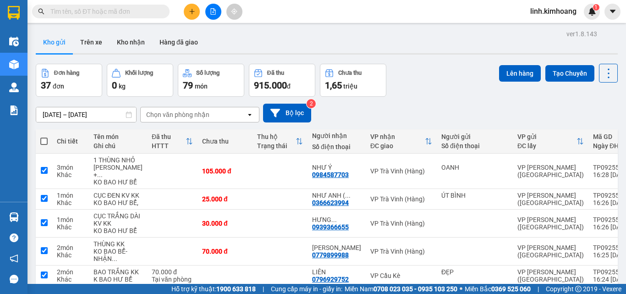
checkbox input "true"
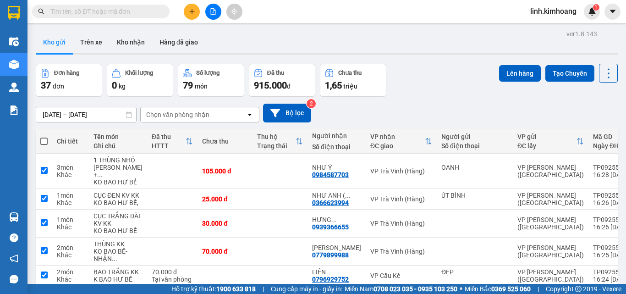
checkbox input "true"
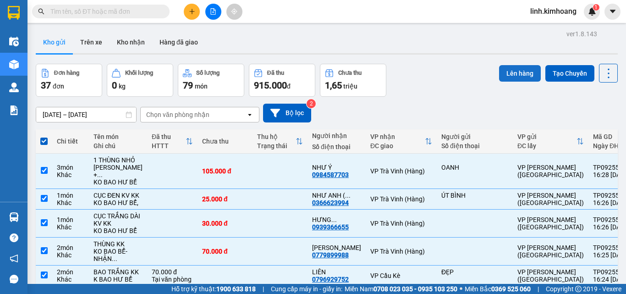
click at [509, 75] on button "Lên hàng" at bounding box center [520, 73] width 42 height 16
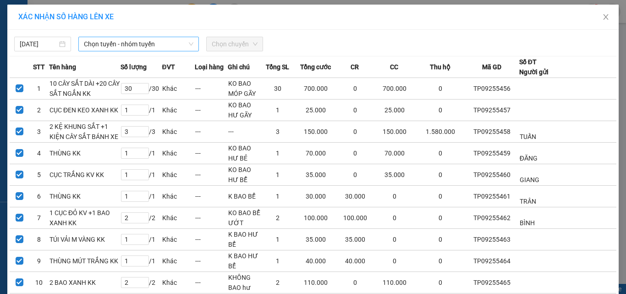
click at [150, 43] on span "Chọn tuyến - nhóm tuyến" at bounding box center [138, 44] width 109 height 14
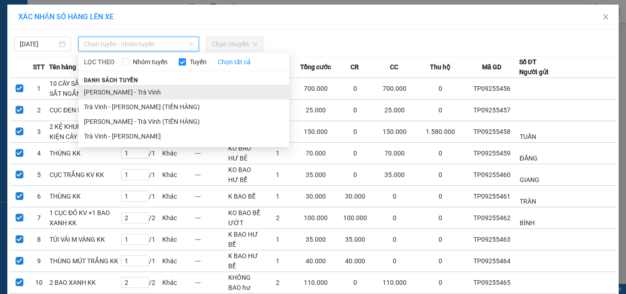
click at [134, 91] on li "[PERSON_NAME] - Trà Vinh" at bounding box center [183, 92] width 211 height 15
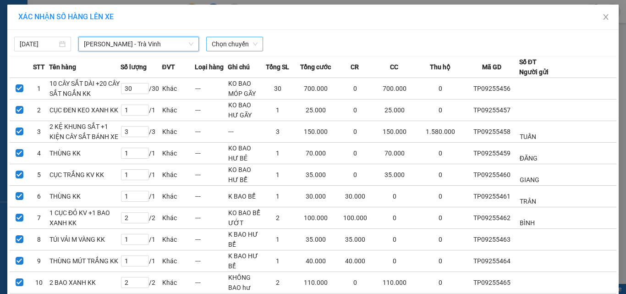
click at [216, 46] on span "Chọn chuyến" at bounding box center [235, 44] width 46 height 14
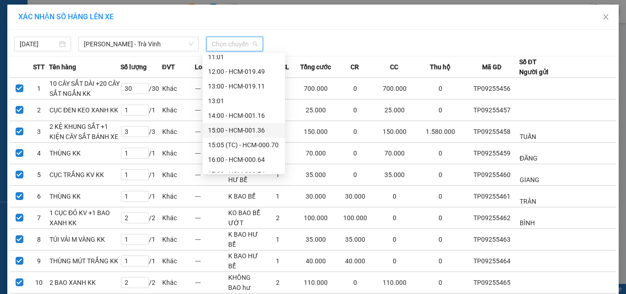
scroll to position [183, 0]
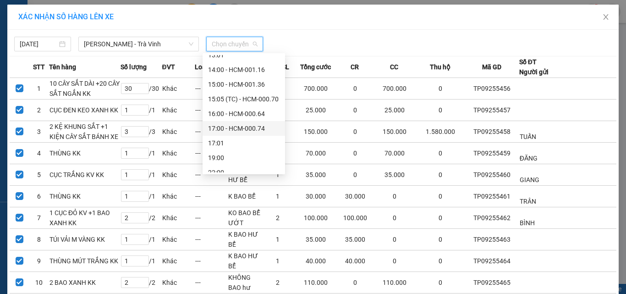
click at [240, 127] on div "17:00 - HCM-000.74" at bounding box center [243, 128] width 71 height 10
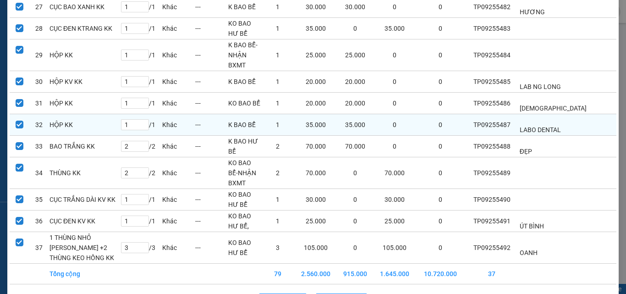
scroll to position [779, 0]
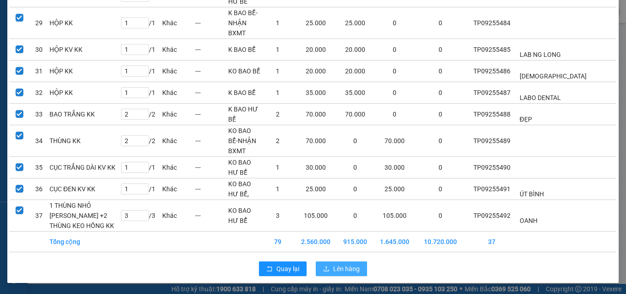
click at [333, 270] on span "Lên hàng" at bounding box center [346, 268] width 27 height 10
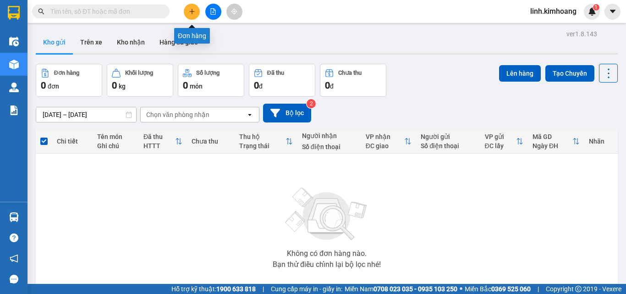
click at [189, 11] on icon "plus" at bounding box center [192, 11] width 6 height 6
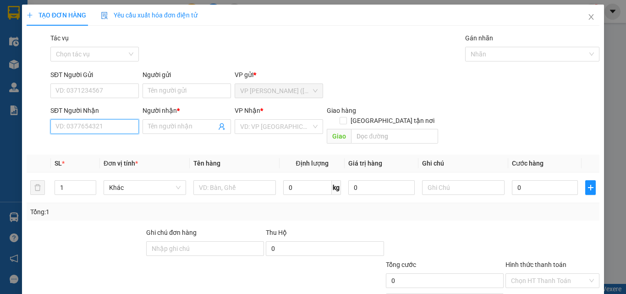
click at [87, 124] on input "SĐT Người Nhận" at bounding box center [94, 126] width 88 height 15
type input "0908813886"
click at [95, 146] on div "0908813886 - DIỆU HẰNG" at bounding box center [93, 145] width 76 height 10
type input "DIỆU HẰNG"
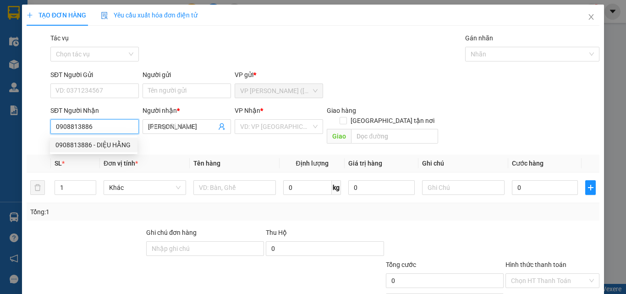
type input "40.000"
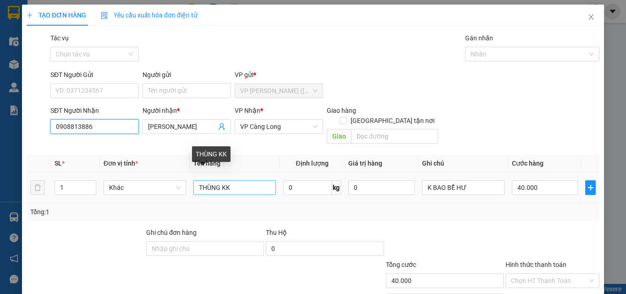
type input "0908813886"
click at [215, 180] on input "THÙNG KK" at bounding box center [234, 187] width 82 height 15
click at [219, 180] on input "THÙNG KK" at bounding box center [234, 187] width 82 height 15
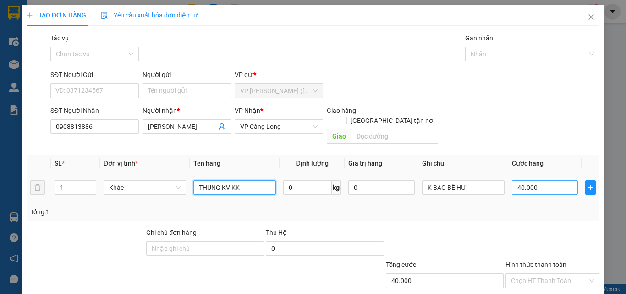
type input "THÙNG KV KK"
click at [550, 183] on input "40.000" at bounding box center [545, 187] width 66 height 15
type input "3"
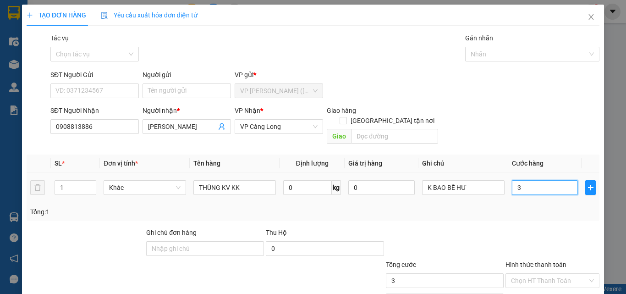
type input "35"
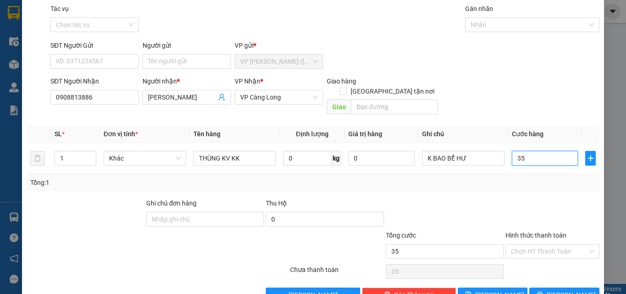
scroll to position [45, 0]
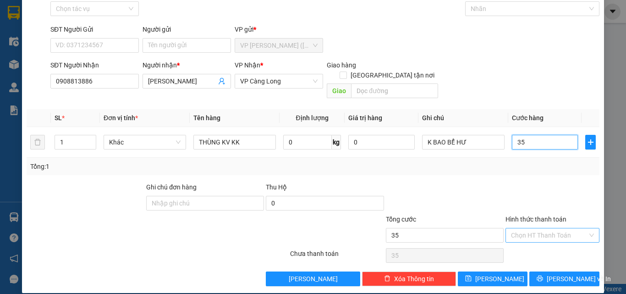
type input "35"
type input "35.000"
click at [538, 228] on input "Hình thức thanh toán" at bounding box center [549, 235] width 76 height 14
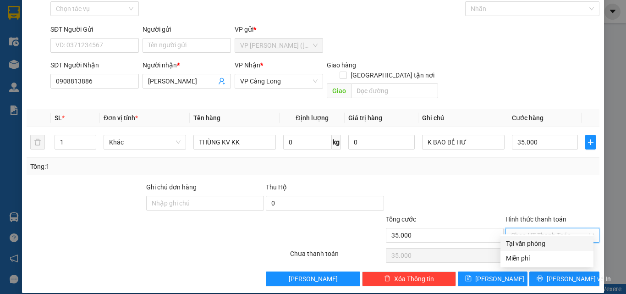
click at [533, 244] on div "Tại văn phòng" at bounding box center [547, 243] width 82 height 10
type input "0"
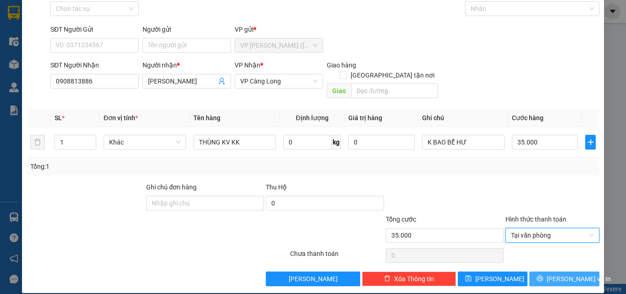
click at [542, 271] on button "[PERSON_NAME] và In" at bounding box center [564, 278] width 70 height 15
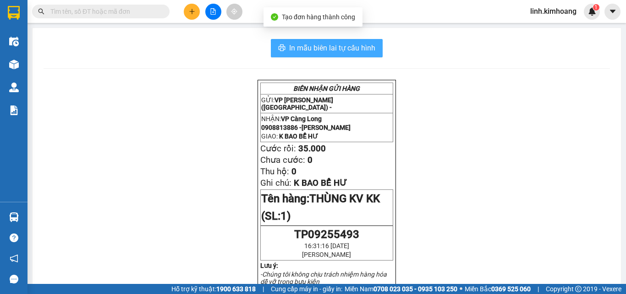
click at [360, 44] on span "In mẫu biên lai tự cấu hình" at bounding box center [332, 47] width 86 height 11
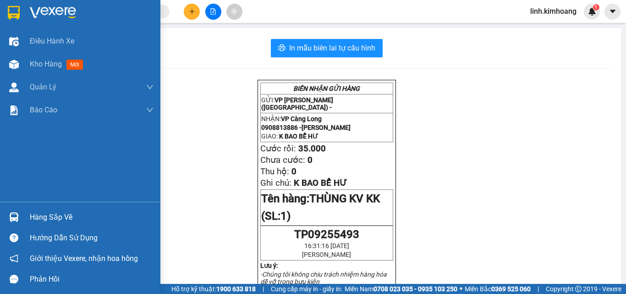
click at [66, 216] on div "Hàng sắp về" at bounding box center [92, 217] width 124 height 14
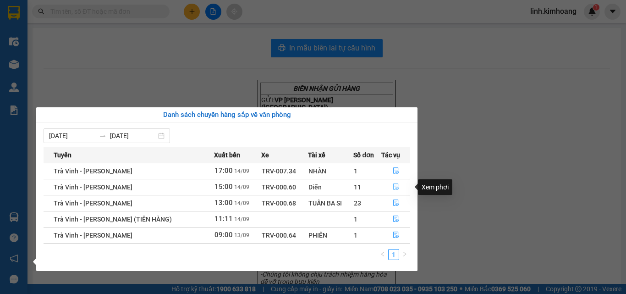
click at [396, 186] on icon "file-done" at bounding box center [396, 186] width 6 height 6
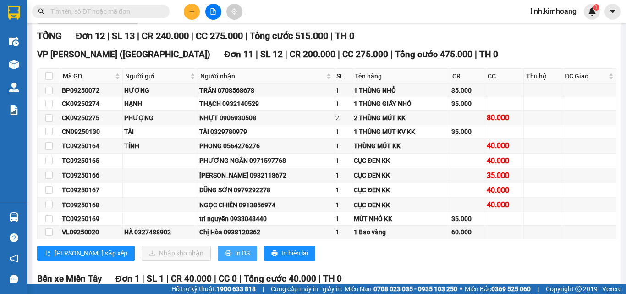
scroll to position [137, 0]
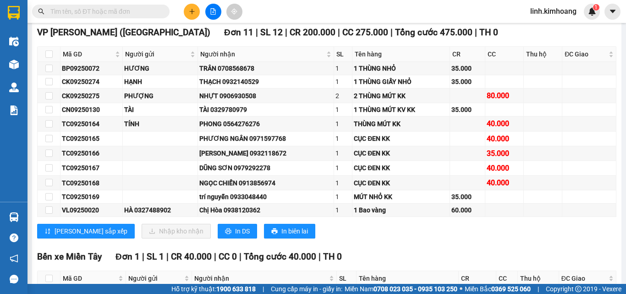
click at [105, 9] on input "text" at bounding box center [104, 11] width 108 height 10
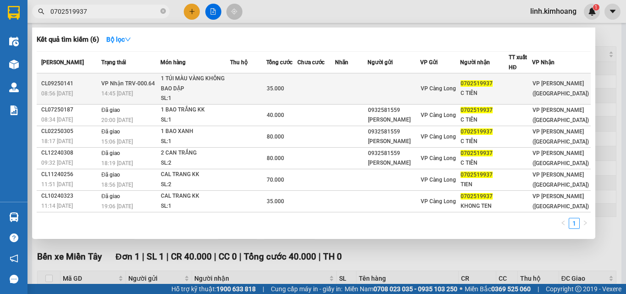
type input "0702519937"
click at [429, 76] on td "VP Càng Long" at bounding box center [440, 88] width 40 height 31
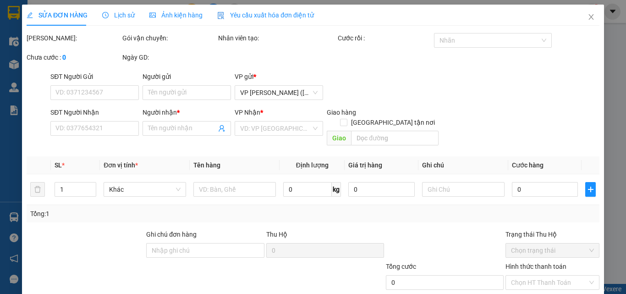
type input "0702519937"
type input "C TIÊN"
type input "35.000"
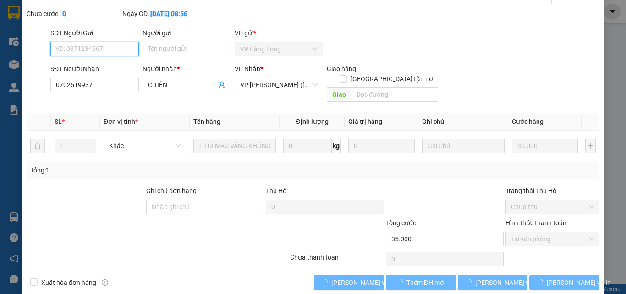
scroll to position [47, 0]
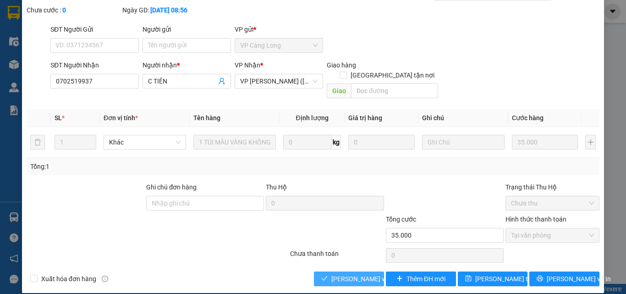
click at [337, 273] on span "[PERSON_NAME] và Giao hàng" at bounding box center [375, 278] width 88 height 10
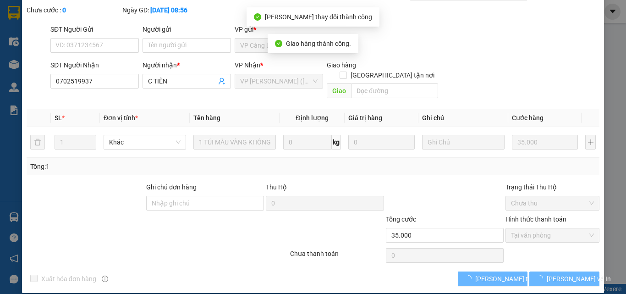
scroll to position [0, 0]
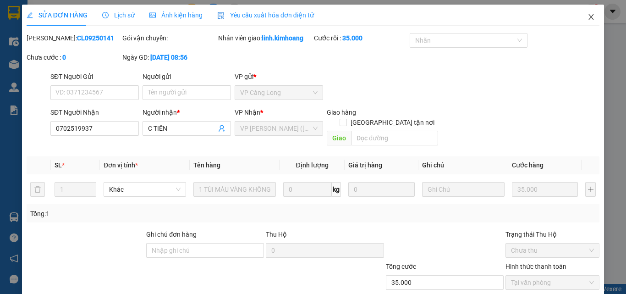
click at [587, 15] on icon "close" at bounding box center [590, 16] width 7 height 7
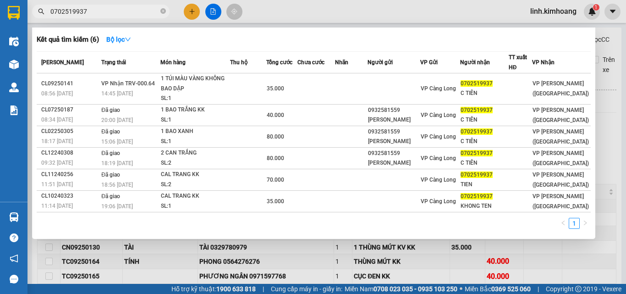
drag, startPoint x: 109, startPoint y: 11, endPoint x: 35, endPoint y: 44, distance: 80.6
click at [35, 20] on div "Kết quả tìm kiếm ( 6 ) Bộ lọc Mã ĐH Trạng thái Món hàng Thu hộ Tổng cước Chưa c…" at bounding box center [89, 12] width 179 height 16
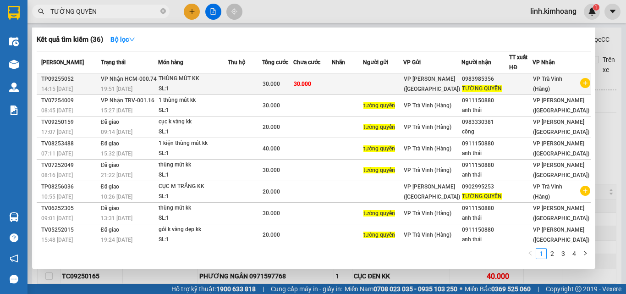
type input "TƯỜNG QUYỀN"
click at [261, 83] on td at bounding box center [245, 84] width 35 height 22
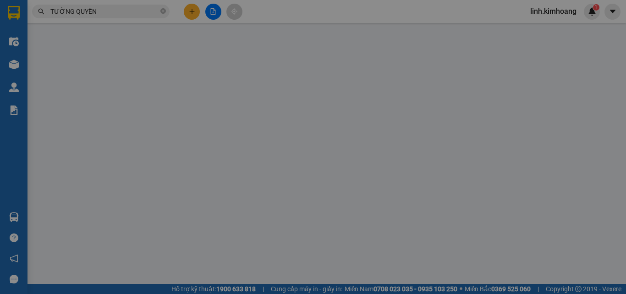
type input "0983985356"
type input "TƯỜNG QUYỀN"
type input "30.000"
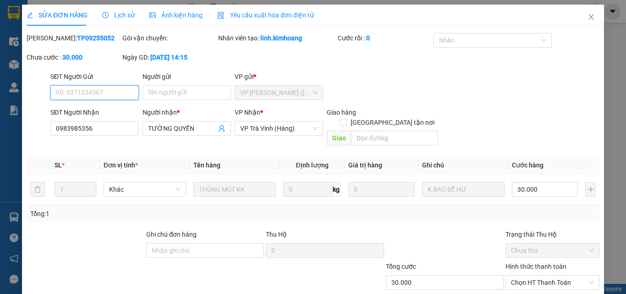
scroll to position [47, 0]
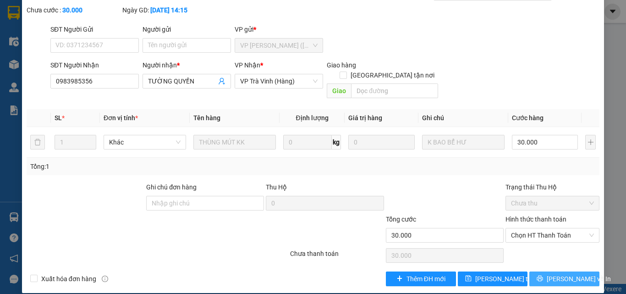
click at [552, 273] on span "[PERSON_NAME] và In" at bounding box center [578, 278] width 64 height 10
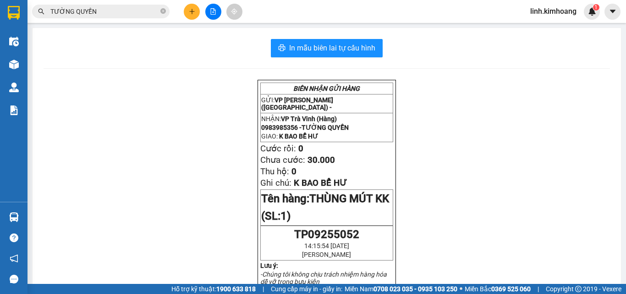
click at [534, 13] on span "linh.kimhoang" at bounding box center [553, 10] width 61 height 11
click at [542, 29] on span "Đăng xuất" at bounding box center [557, 28] width 42 height 10
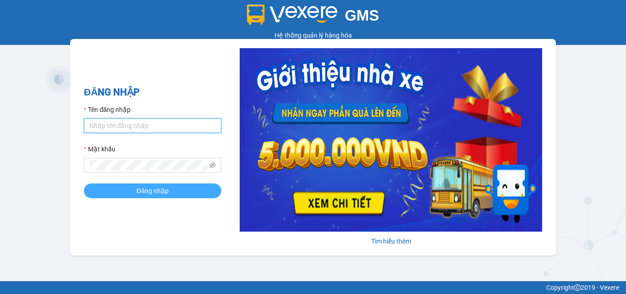
type input "hung.kimhoang"
click at [171, 193] on button "Đăng nhập" at bounding box center [152, 190] width 137 height 15
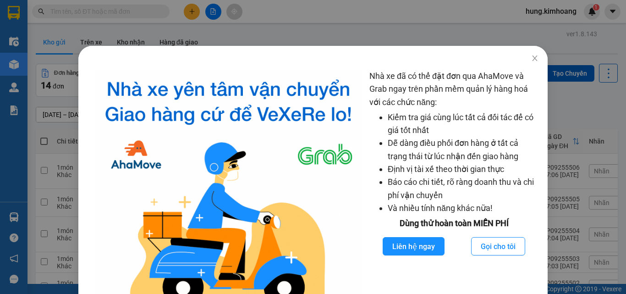
drag, startPoint x: 577, startPoint y: 46, endPoint x: 568, endPoint y: 44, distance: 8.8
click at [576, 48] on div "Nhà xe đã có thể đặt đơn qua AhaMove và Grab ngay trên phần mềm quản lý hàng ho…" at bounding box center [313, 147] width 626 height 294
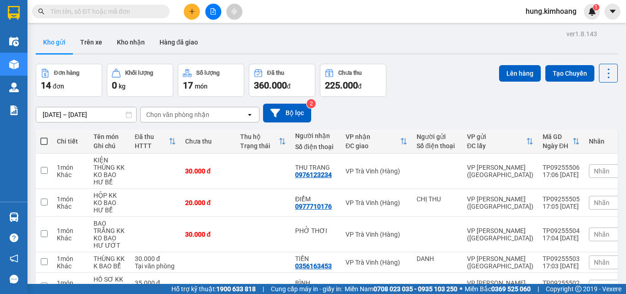
click at [141, 15] on input "text" at bounding box center [104, 11] width 108 height 10
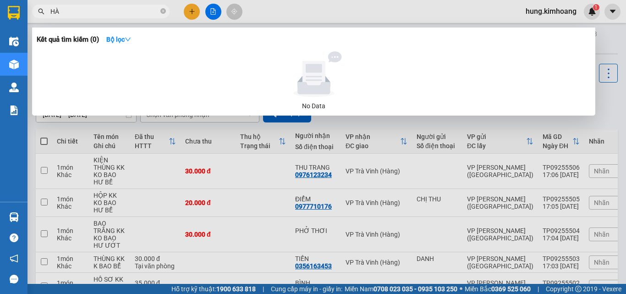
type input "HÀO"
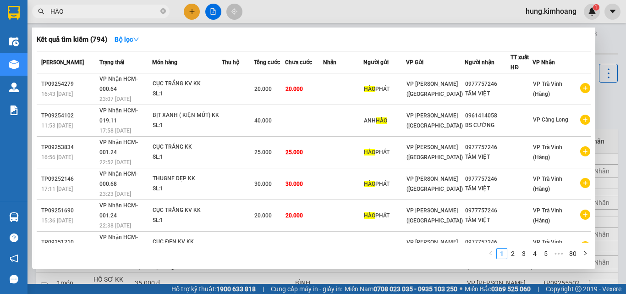
click at [125, 16] on input "HÀO" at bounding box center [104, 11] width 108 height 10
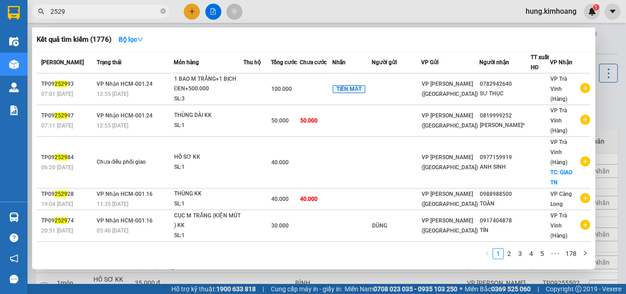
click at [51, 11] on input "2529" at bounding box center [104, 11] width 108 height 10
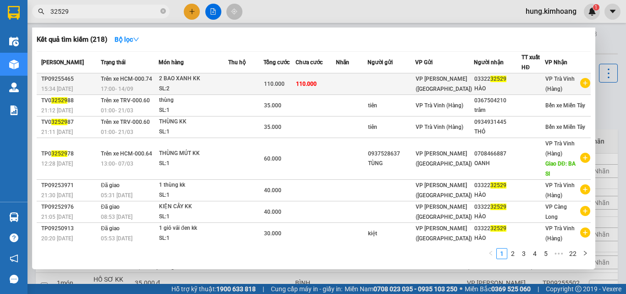
type input "32529"
click at [474, 88] on div "HÀO" at bounding box center [497, 89] width 47 height 10
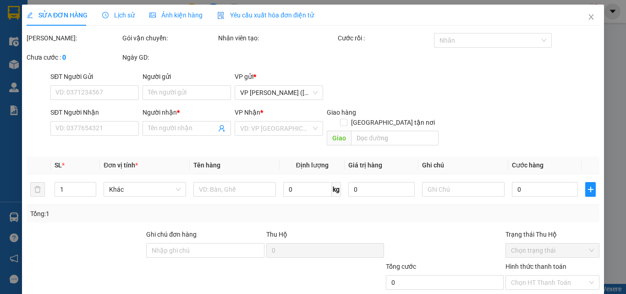
type input "0332232529"
type input "HÀO"
type input "110.000"
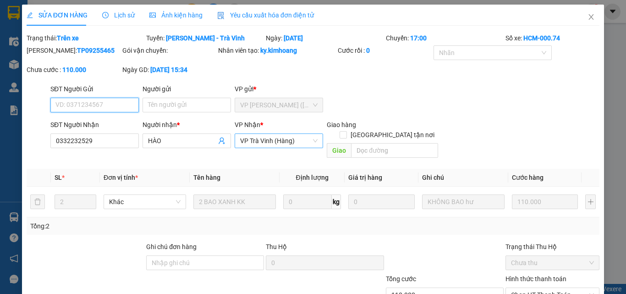
click at [305, 139] on span "VP Trà Vinh (Hàng)" at bounding box center [278, 141] width 77 height 14
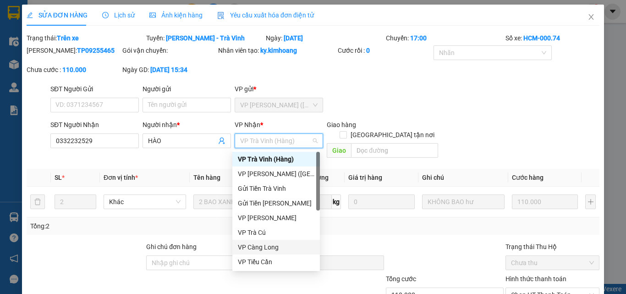
click at [268, 242] on div "VP Càng Long" at bounding box center [276, 247] width 76 height 10
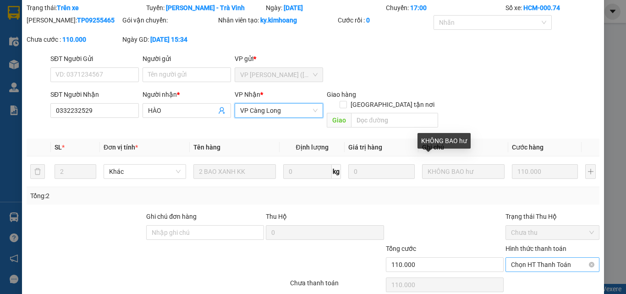
scroll to position [60, 0]
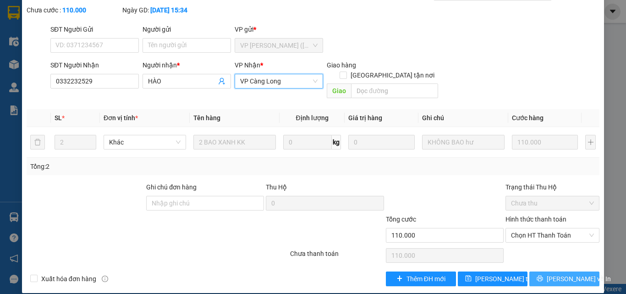
click at [560, 273] on span "[PERSON_NAME] và In" at bounding box center [578, 278] width 64 height 10
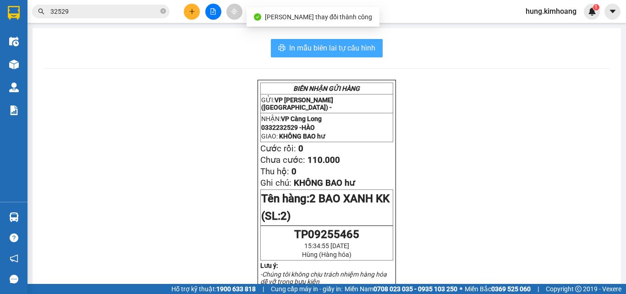
click at [343, 50] on span "In mẫu biên lai tự cấu hình" at bounding box center [332, 47] width 86 height 11
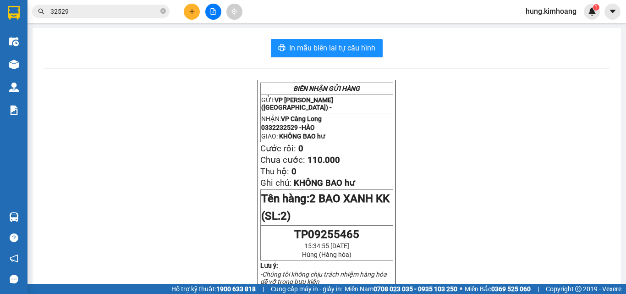
scroll to position [60, 0]
click at [192, 13] on icon "plus" at bounding box center [191, 11] width 0 height 5
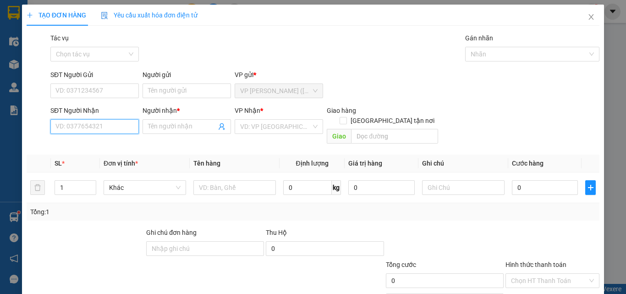
click at [83, 128] on input "SĐT Người Nhận" at bounding box center [94, 126] width 88 height 15
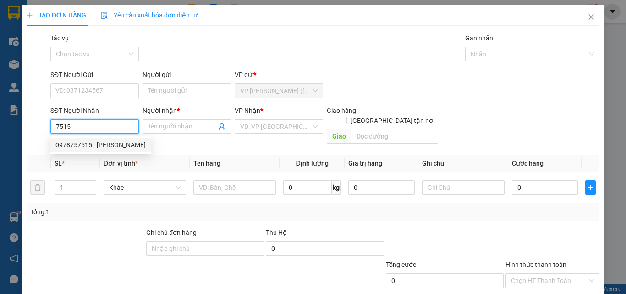
drag, startPoint x: 95, startPoint y: 144, endPoint x: 113, endPoint y: 147, distance: 18.6
click at [95, 144] on div "0978757515 - TRINH" at bounding box center [100, 145] width 90 height 10
type input "0978757515"
type input "TRINH"
type input "30.000"
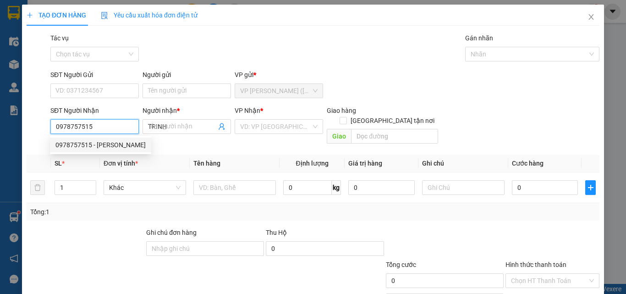
type input "30.000"
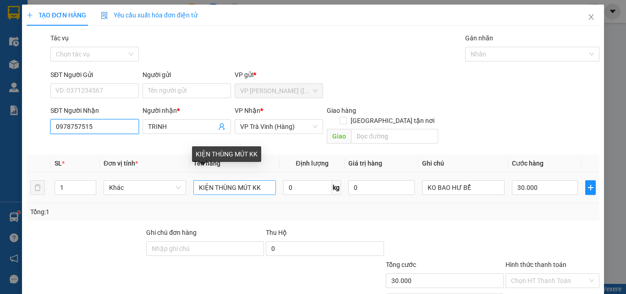
type input "0978757515"
drag, startPoint x: 264, startPoint y: 177, endPoint x: 165, endPoint y: 183, distance: 98.6
click at [179, 186] on tr "1 Khác KIỆN THÙNG MÚT KK 0 kg 0 KO BAO HƯ BỂ 30.000" at bounding box center [313, 187] width 572 height 31
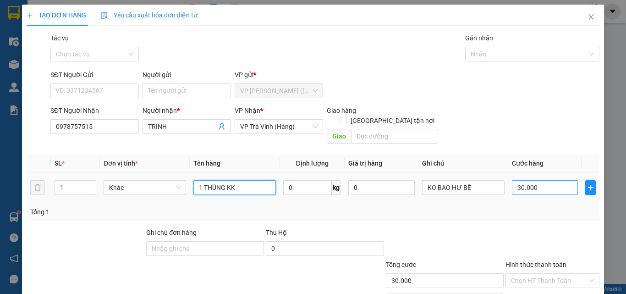
type input "1 THÙNG KK"
click at [550, 180] on input "30.000" at bounding box center [545, 187] width 66 height 15
type input "2"
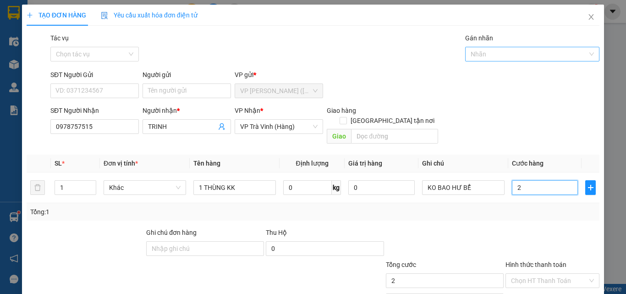
type input "25"
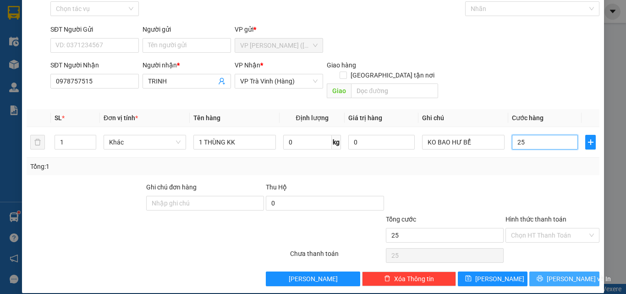
type input "25"
type input "25.000"
click at [564, 273] on span "[PERSON_NAME] và In" at bounding box center [578, 278] width 64 height 10
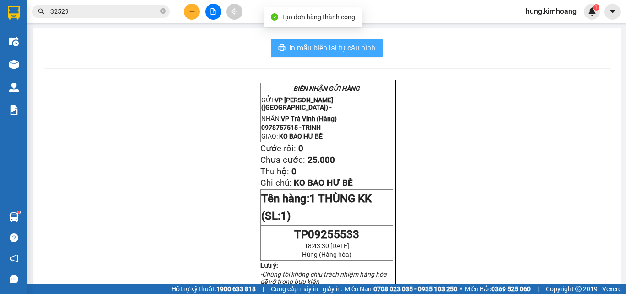
click at [349, 49] on span "In mẫu biên lai tự cấu hình" at bounding box center [332, 47] width 86 height 11
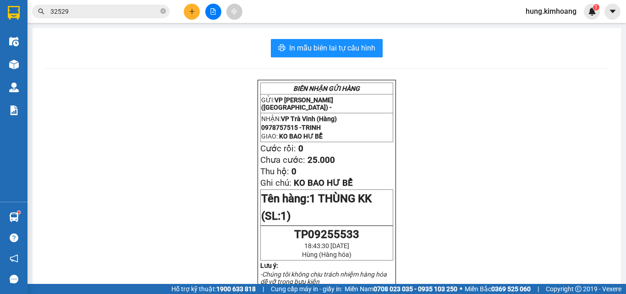
click at [194, 13] on icon "plus" at bounding box center [192, 11] width 6 height 6
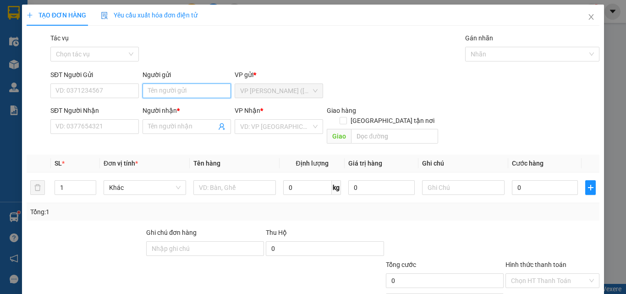
click at [189, 93] on input "Người gửi" at bounding box center [186, 90] width 88 height 15
type input "ROCKY LEN"
click at [184, 109] on div "ROCKY LENS - 0384826368" at bounding box center [186, 109] width 79 height 10
type input "0384826368"
type input "ROCKY LENS"
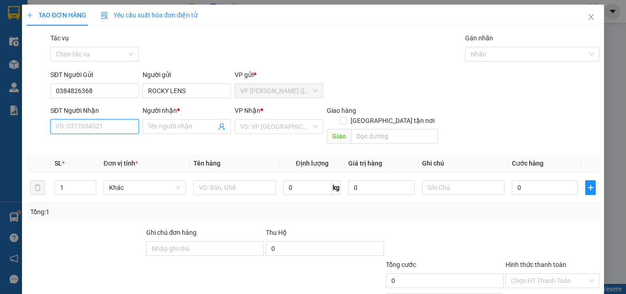
click at [128, 125] on input "SĐT Người Nhận" at bounding box center [94, 126] width 88 height 15
click at [64, 147] on div "0985156863 - MK 58" at bounding box center [93, 145] width 76 height 10
type input "0985156863"
type input "MK 58"
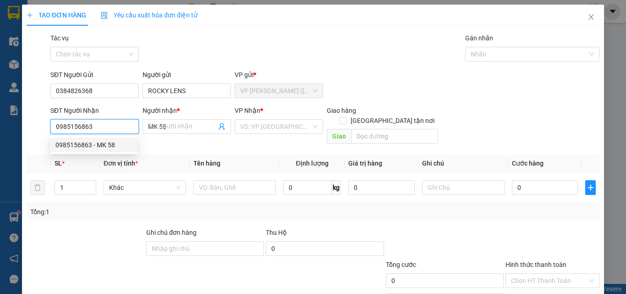
type input "25.000"
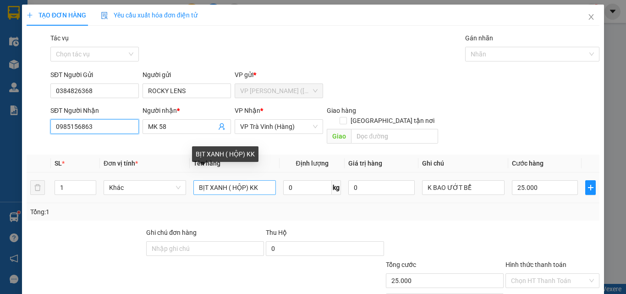
type input "0985156863"
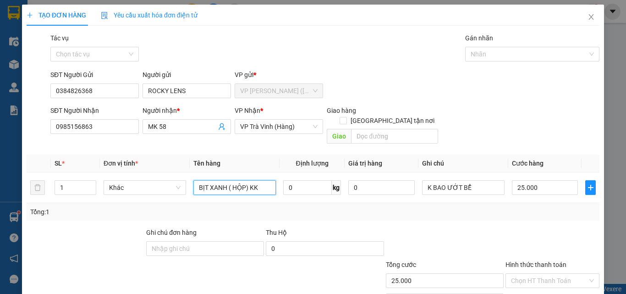
drag, startPoint x: 266, startPoint y: 178, endPoint x: 162, endPoint y: 194, distance: 105.2
click at [162, 194] on div "SL * Đơn vị tính * Tên hàng Định lượng Giá trị hàng Ghi chú Cước hàng 1 Khác BỊ…" at bounding box center [313, 187] width 572 height 66
type input "1 HỘP KK"
click at [550, 172] on td "25.000" at bounding box center [544, 187] width 73 height 31
click at [549, 180] on input "25.000" at bounding box center [545, 187] width 66 height 15
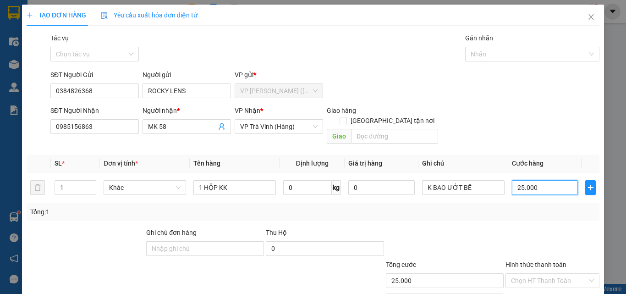
type input "2"
type input "20"
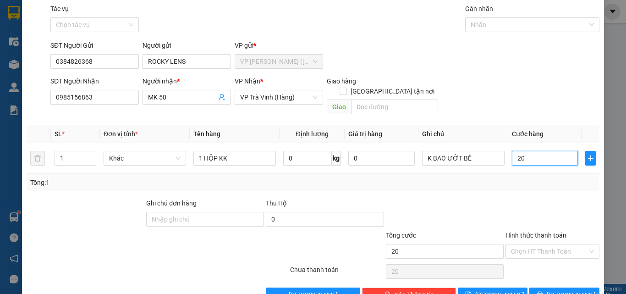
scroll to position [45, 0]
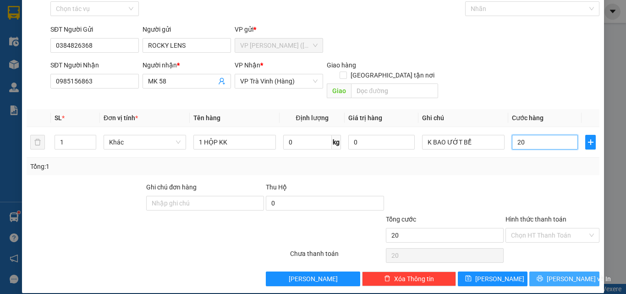
type input "20"
type input "20.000"
click at [558, 273] on span "[PERSON_NAME] và In" at bounding box center [578, 278] width 64 height 10
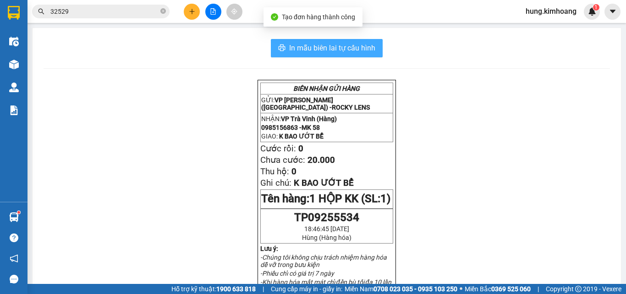
click at [341, 45] on span "In mẫu biên lai tự cấu hình" at bounding box center [332, 47] width 86 height 11
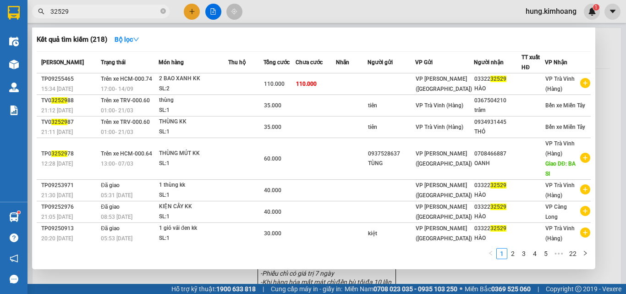
click at [151, 13] on input "32529" at bounding box center [104, 11] width 108 height 10
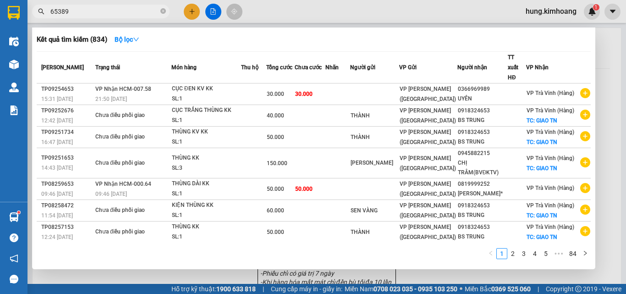
click at [61, 12] on input "65389" at bounding box center [104, 11] width 108 height 10
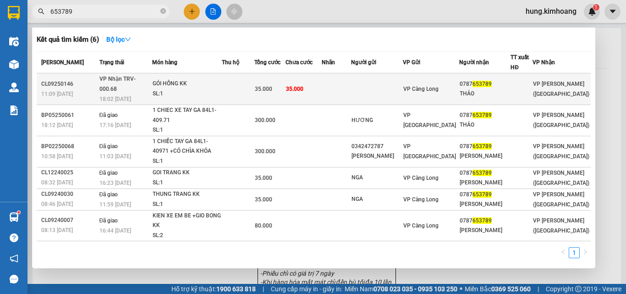
type input "653789"
click at [351, 86] on td at bounding box center [336, 89] width 29 height 32
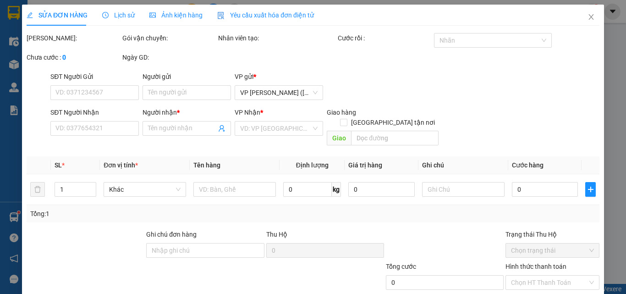
type input "0787653789"
type input "THẢO"
type input "35.000"
